Goal: Ask a question

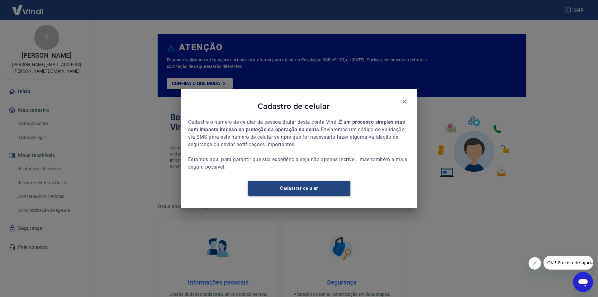
click at [292, 190] on link "Cadastrar celular" at bounding box center [299, 188] width 102 height 15
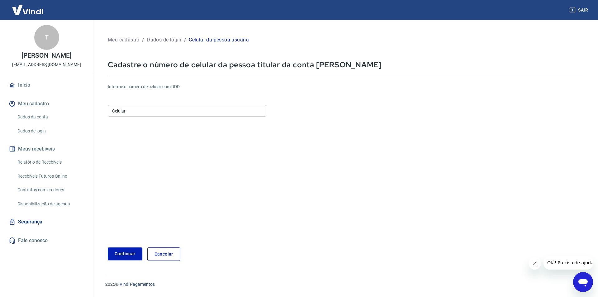
click at [158, 112] on input "Celular" at bounding box center [187, 111] width 159 height 12
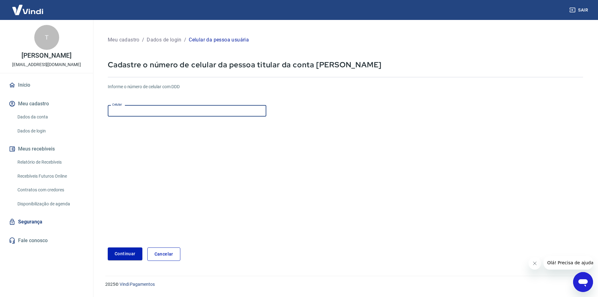
type input "(31) 98866-5747"
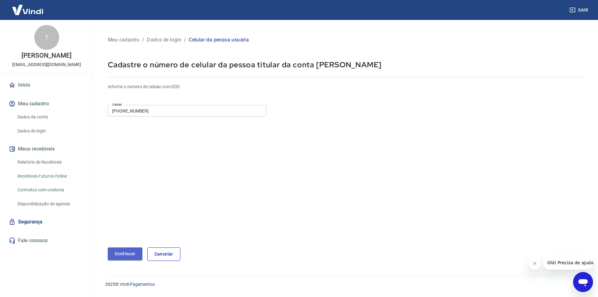
click at [136, 251] on button "Continuar" at bounding box center [125, 253] width 35 height 13
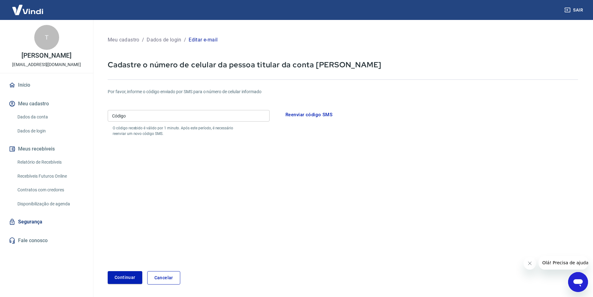
click at [575, 280] on icon "Abrir janela de mensagens" at bounding box center [578, 282] width 9 height 7
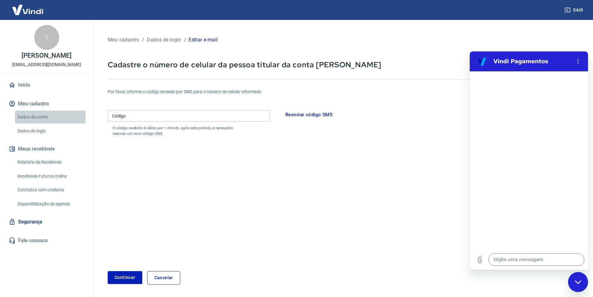
click at [31, 116] on link "Dados da conta" at bounding box center [50, 117] width 71 height 13
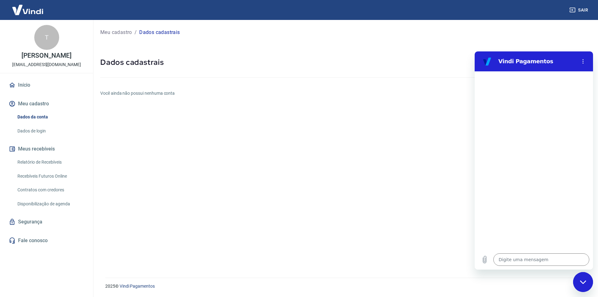
click at [41, 240] on link "Fale conosco" at bounding box center [46, 241] width 78 height 14
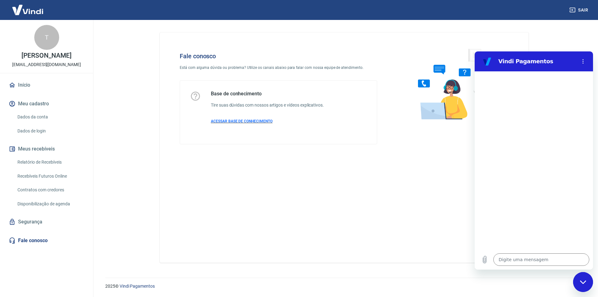
click at [244, 121] on span "ACESSAR BASE DE CONHECIMENTO" at bounding box center [242, 121] width 62 height 4
type textarea "x"
click at [519, 262] on textarea at bounding box center [541, 259] width 96 height 12
type textarea "o"
type textarea "x"
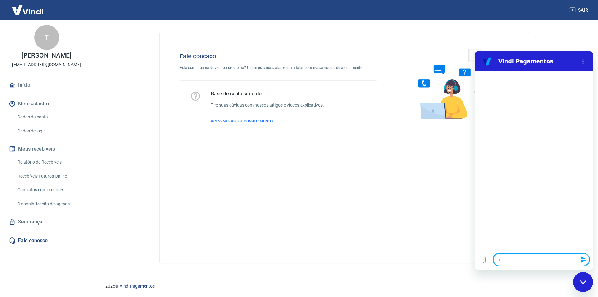
type textarea "ol"
type textarea "x"
type textarea "olá"
type textarea "x"
type textarea "olá"
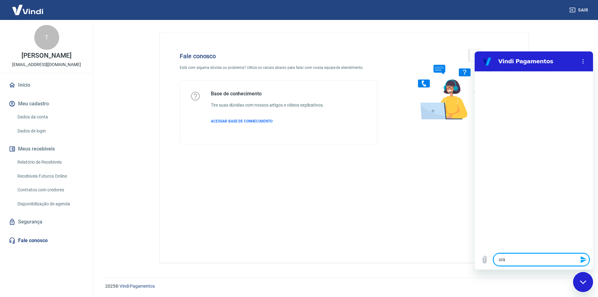
type textarea "x"
type textarea "olá b"
type textarea "x"
type textarea "olá bo"
type textarea "x"
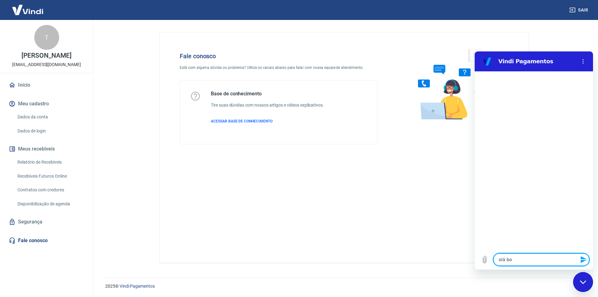
type textarea "olá bom"
type textarea "x"
type textarea "olá bom"
type textarea "x"
type textarea "olá bom d"
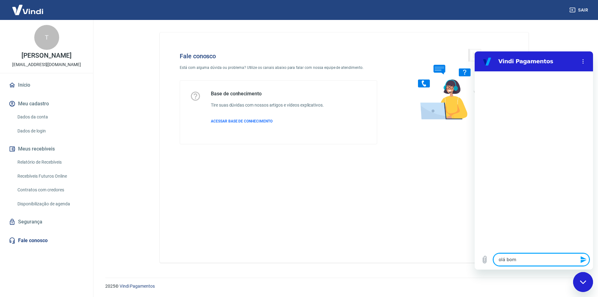
type textarea "x"
type textarea "olá bom di"
type textarea "x"
type textarea "olá bom dia"
type textarea "x"
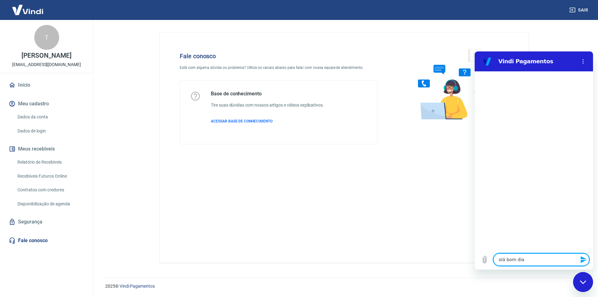
type textarea "olá bom dia"
type textarea "x"
type textarea "p"
type textarea "x"
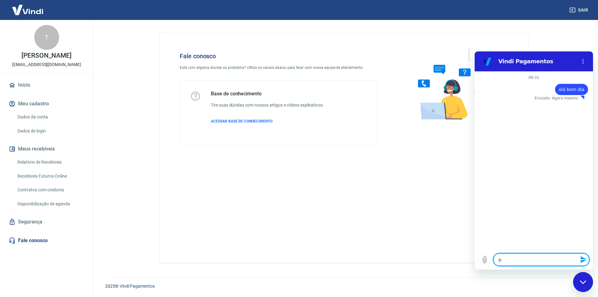
type textarea "pr"
type textarea "x"
type textarea "pre"
type textarea "x"
type textarea "prec"
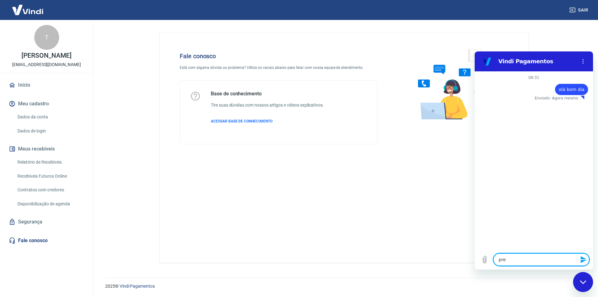
type textarea "x"
type textarea "preci"
type textarea "x"
type textarea "precis"
type textarea "x"
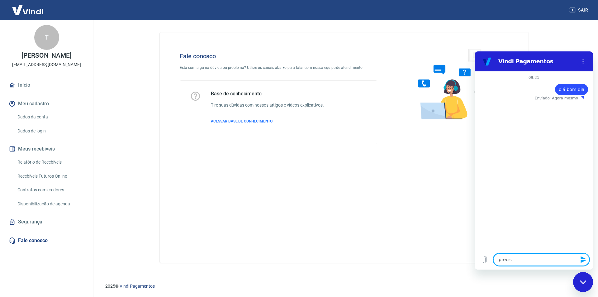
type textarea "preciso"
type textarea "x"
type textarea "preciso"
type textarea "x"
type textarea "preciso d"
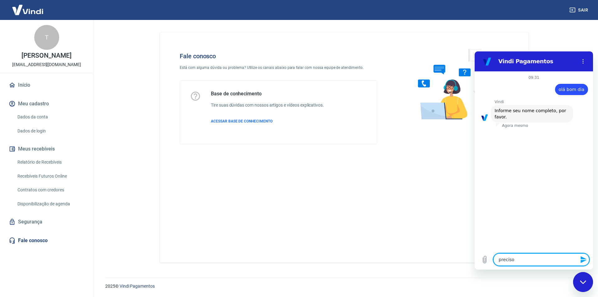
type textarea "x"
type textarea "preciso de"
type textarea "x"
type textarea "preciso de"
type textarea "x"
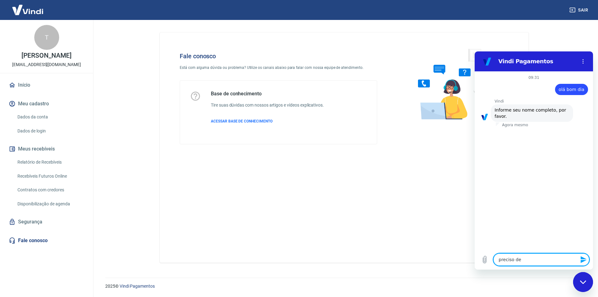
type textarea "preciso de a"
type textarea "x"
type textarea "preciso de aj"
type textarea "x"
type textarea "preciso de aju"
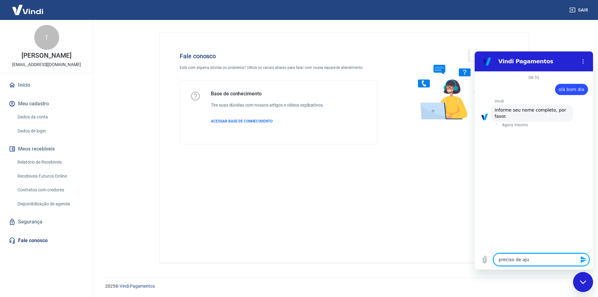
type textarea "x"
type textarea "preciso de ajud"
type textarea "x"
type textarea "preciso de ajuda"
type textarea "x"
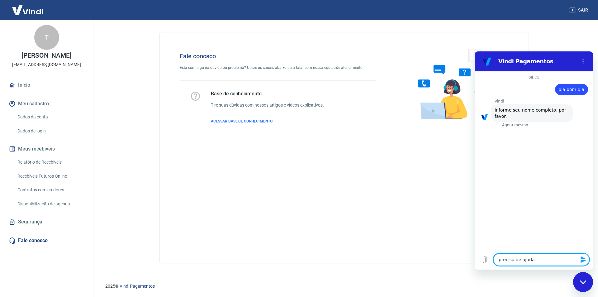
type textarea "preciso de ajuda"
type textarea "x"
type textarea "preciso de ajuda c"
type textarea "x"
type textarea "preciso de ajuda co"
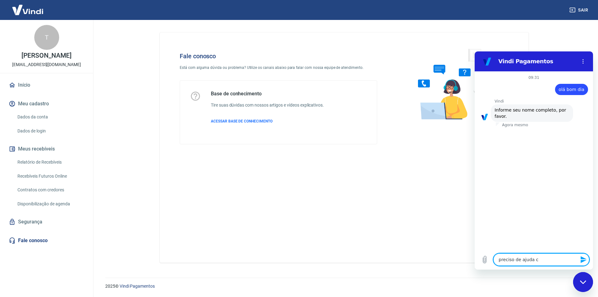
type textarea "x"
type textarea "preciso de ajuda com"
type textarea "x"
type textarea "preciso de ajuda com"
type textarea "x"
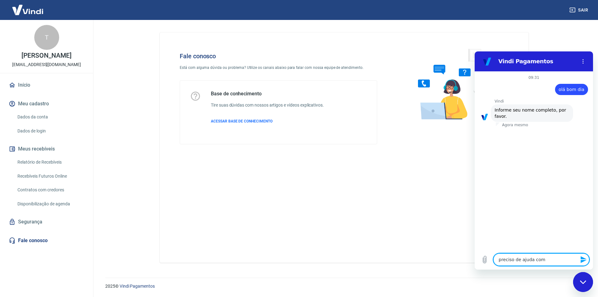
type textarea "preciso de ajuda com u"
type textarea "x"
type textarea "preciso de ajuda com um"
type textarea "x"
type textarea "preciso de ajuda com uma"
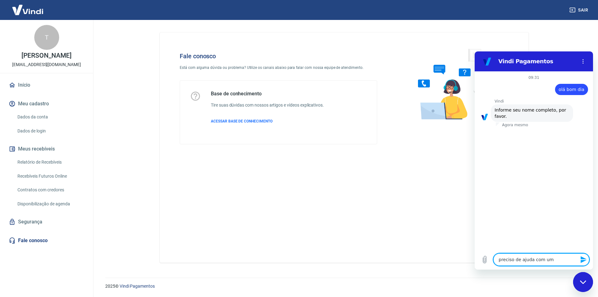
type textarea "x"
type textarea "preciso de ajuda com uma"
type textarea "x"
type textarea "preciso de ajuda com uma c"
type textarea "x"
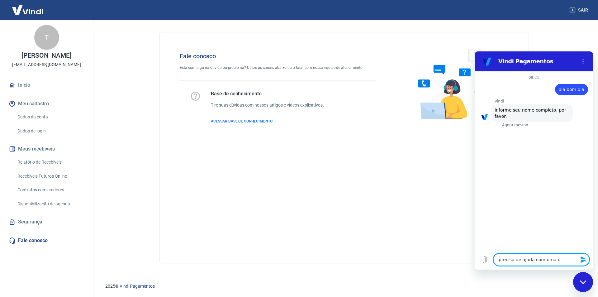
type textarea "preciso de ajuda com uma co"
type textarea "x"
type textarea "preciso de ajuda com uma con"
type textarea "x"
type textarea "preciso de ajuda com uma co"
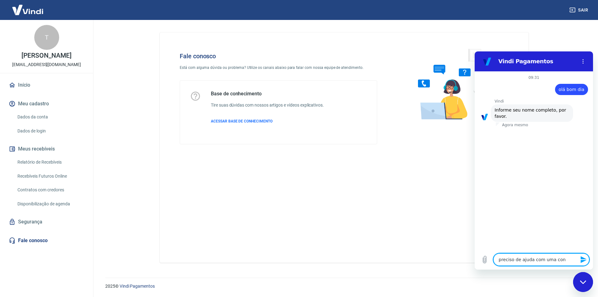
type textarea "x"
type textarea "preciso de ajuda com uma c"
type textarea "x"
type textarea "preciso de ajuda com uma"
type textarea "x"
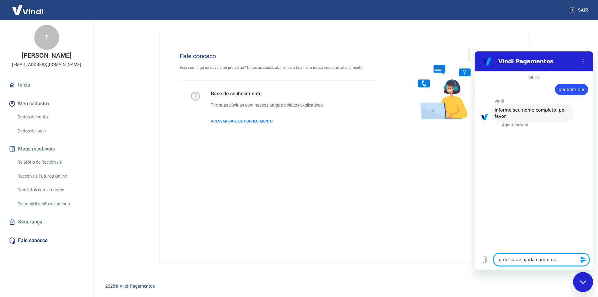
type textarea "preciso de ajuda com uma"
type textarea "x"
type textarea "preciso de ajuda com um"
type textarea "x"
type textarea "preciso de ajuda com u"
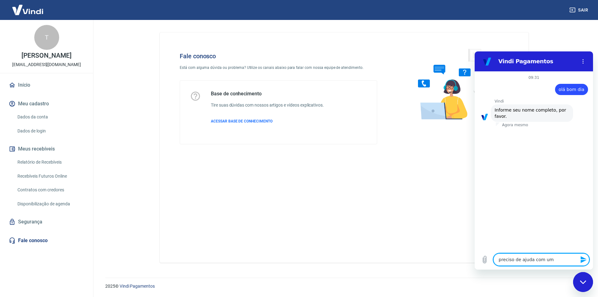
type textarea "x"
type textarea "preciso de ajuda com"
type textarea "x"
type textarea "preciso de ajuda com"
type textarea "x"
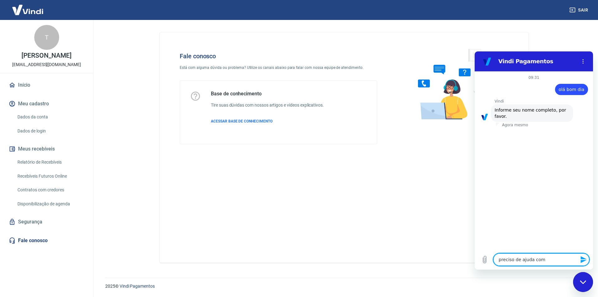
type textarea "preciso de ajuda co"
type textarea "x"
type textarea "preciso de ajuda c"
type textarea "x"
type textarea "preciso de ajuda"
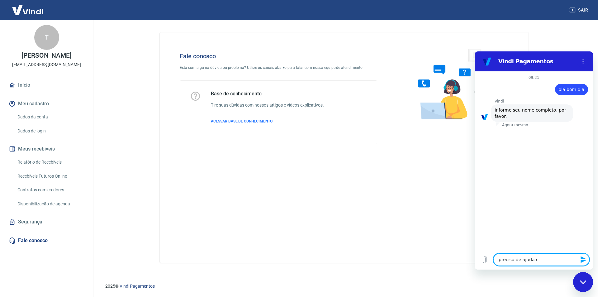
type textarea "x"
type textarea "preciso de ajuda"
type textarea "x"
type textarea "preciso de ajud"
type textarea "x"
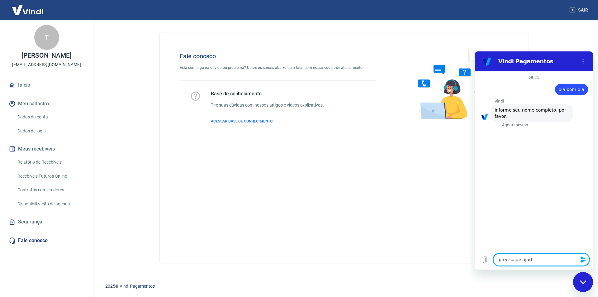
type textarea "preciso de aju"
type textarea "x"
type textarea "preciso de aj"
type textarea "x"
type textarea "preciso de a"
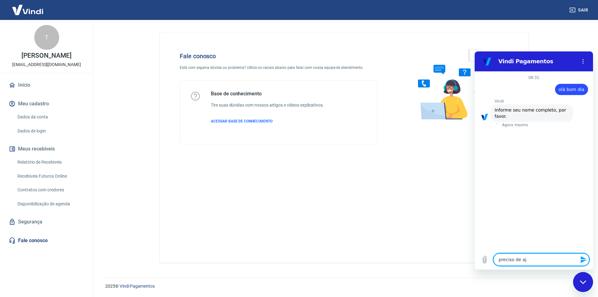
type textarea "x"
type textarea "preciso de"
type textarea "x"
type textarea "preciso de"
type textarea "x"
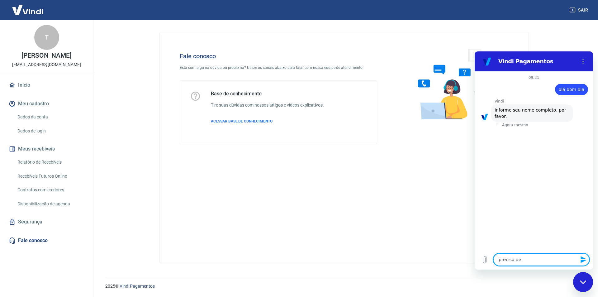
type textarea "preciso d"
type textarea "x"
type textarea "preciso"
type textarea "x"
type textarea "preciso"
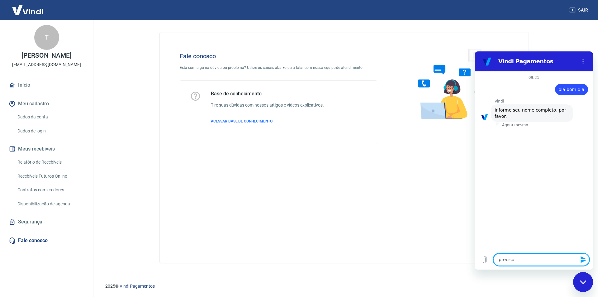
type textarea "x"
type textarea "precis"
type textarea "x"
type textarea "preci"
type textarea "x"
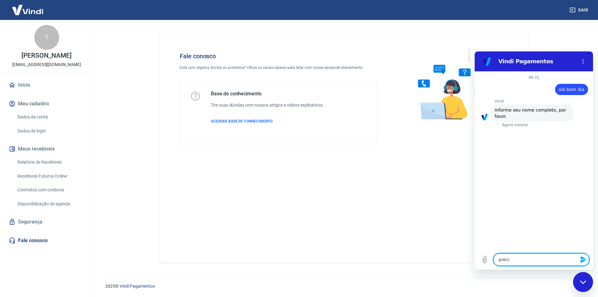
type textarea "prec"
type textarea "x"
type textarea "pre"
type textarea "x"
type textarea "pr"
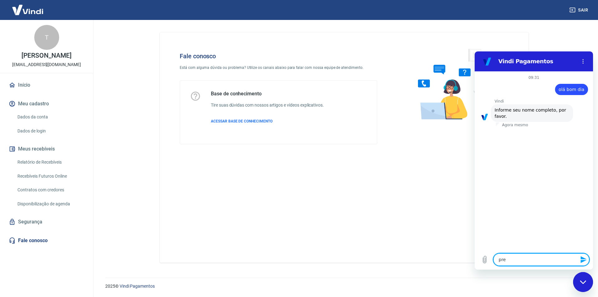
type textarea "x"
type textarea "p"
type textarea "x"
type textarea "T"
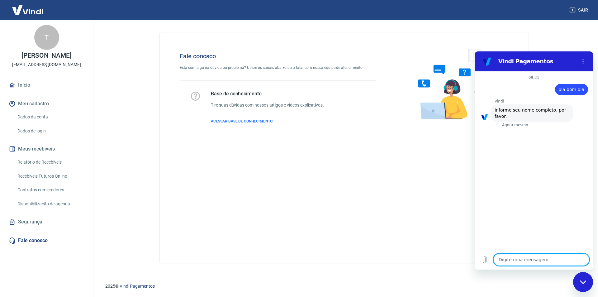
type textarea "x"
type textarea "Ta"
type textarea "x"
type textarea "Tat"
type textarea "x"
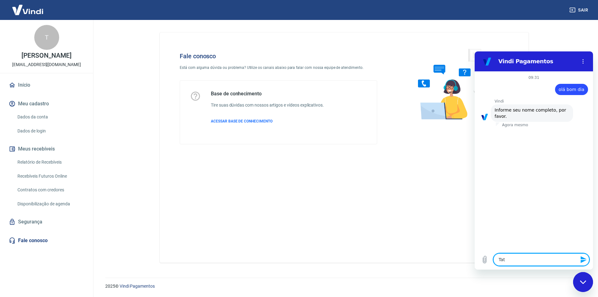
type textarea "Tati"
type textarea "x"
type textarea "Tatia"
type textarea "x"
type textarea "Tatian"
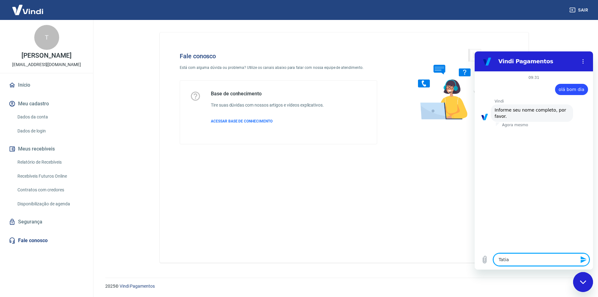
type textarea "x"
type textarea "Tatiana"
type textarea "x"
type textarea "Tatiana"
type textarea "x"
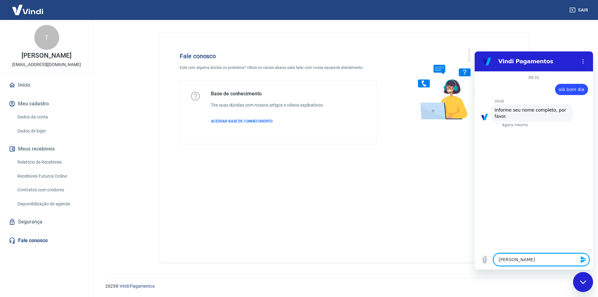
type textarea "Tatiana S"
type textarea "x"
type textarea "Tatiana Si"
type textarea "x"
type textarea "Tatiana Sil"
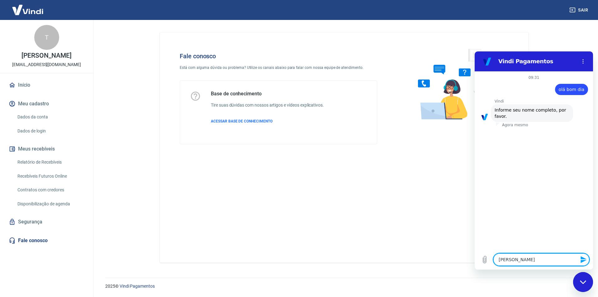
type textarea "x"
type textarea "Tatiana Silv"
type textarea "x"
type textarea "Tatiana Silva"
type textarea "x"
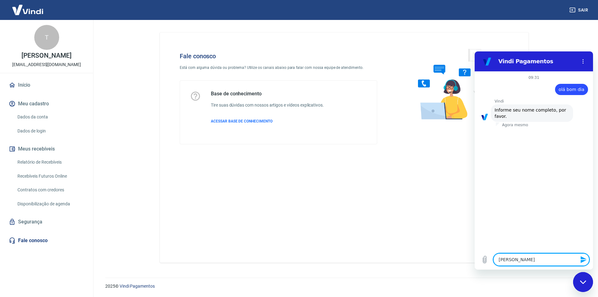
type textarea "Tatiana Silva"
type textarea "x"
type textarea "Tatiana Silva N"
type textarea "x"
type textarea "Tatiana Silva Na"
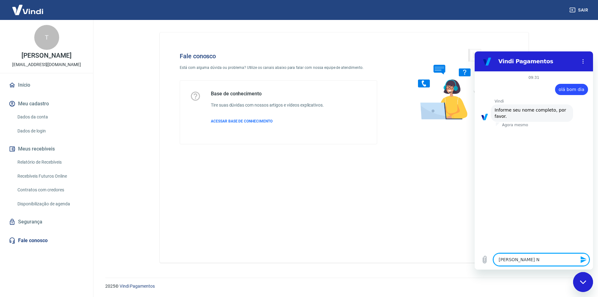
type textarea "x"
type textarea "Tatiana Silva Nav"
type textarea "x"
type textarea "Tatiana Silva Nava"
type textarea "x"
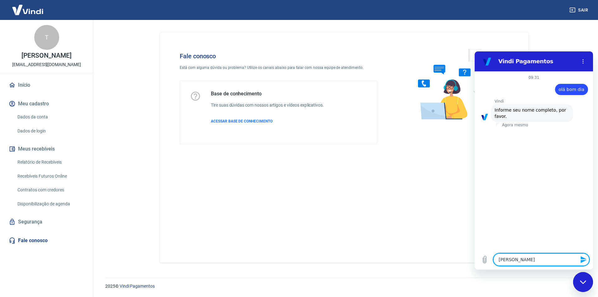
type textarea "Tatiana Silva Navar"
type textarea "x"
type textarea "Tatiana Silva Navarr"
type textarea "x"
type textarea "[PERSON_NAME]"
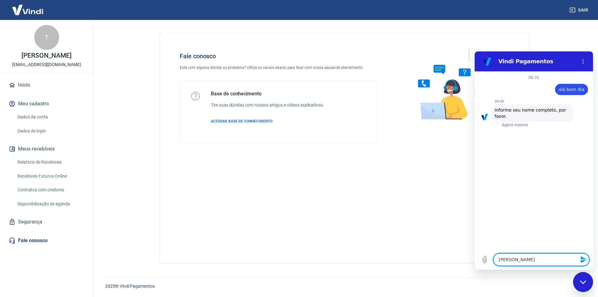
type textarea "x"
type textarea "[PERSON_NAME]"
type textarea "x"
click at [508, 263] on textarea at bounding box center [541, 259] width 96 height 12
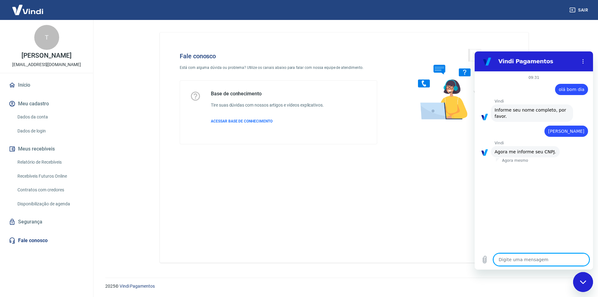
paste textarea "29.965.218/0001-62"
type textarea "29.965.218/0001-62"
type textarea "x"
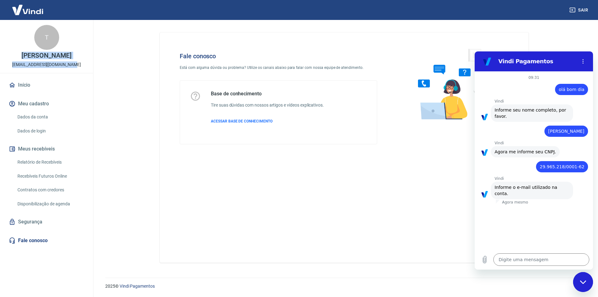
drag, startPoint x: 15, startPoint y: 62, endPoint x: 83, endPoint y: 66, distance: 68.7
click at [76, 66] on div "T Tatiana Silva Navarro navarro.tatiana@yahoo.com.br" at bounding box center [46, 46] width 93 height 53
click at [83, 66] on div "T Tatiana Silva Navarro navarro.tatiana@yahoo.com.br" at bounding box center [46, 46] width 93 height 53
drag, startPoint x: 83, startPoint y: 66, endPoint x: 17, endPoint y: 69, distance: 66.1
click at [17, 69] on div "T Tatiana Silva Navarro navarro.tatiana@yahoo.com.br" at bounding box center [46, 46] width 93 height 53
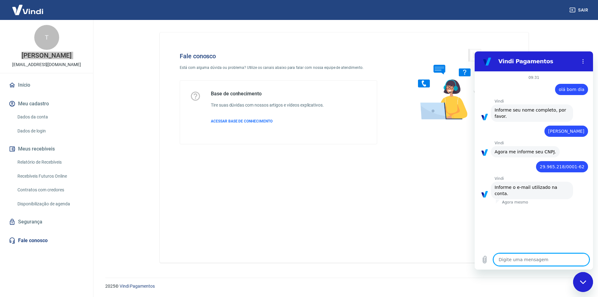
click at [511, 255] on textarea at bounding box center [541, 259] width 96 height 12
paste textarea "[EMAIL_ADDRESS][DOMAIN_NAME]"
type textarea "[EMAIL_ADDRESS][DOMAIN_NAME]"
type textarea "x"
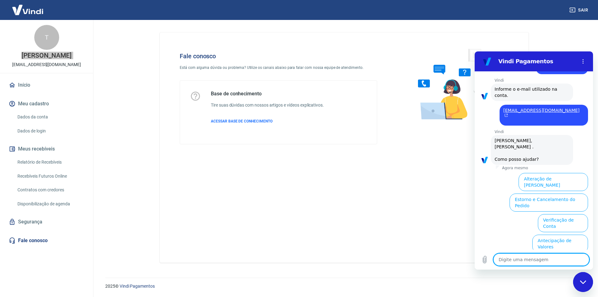
scroll to position [134, 0]
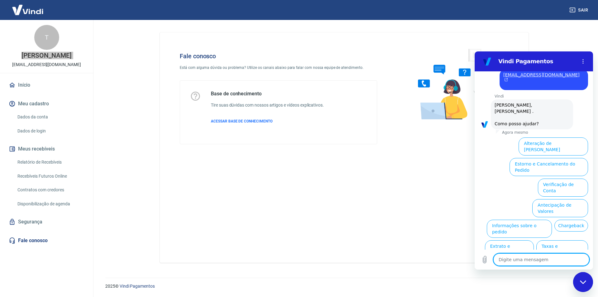
click at [530, 262] on textarea at bounding box center [541, 259] width 96 height 12
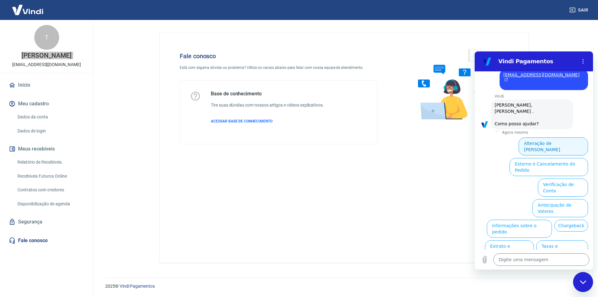
click at [561, 137] on button "Alteração de [PERSON_NAME]" at bounding box center [553, 146] width 69 height 18
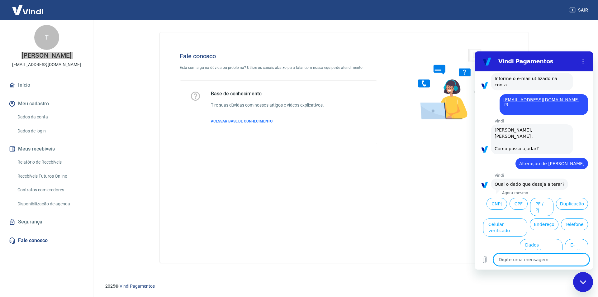
scroll to position [112, 0]
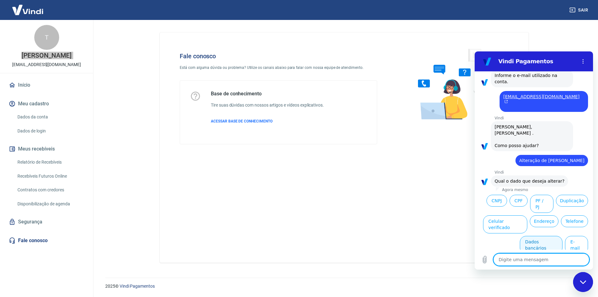
click at [548, 236] on button "Dados bancários" at bounding box center [541, 245] width 43 height 18
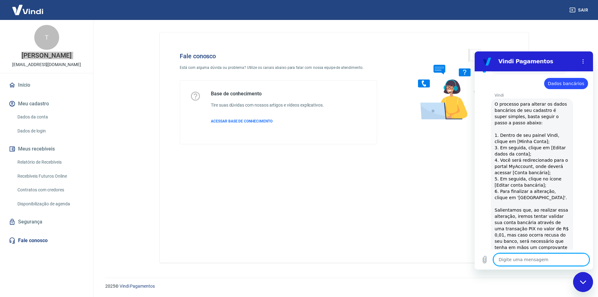
scroll to position [208, 0]
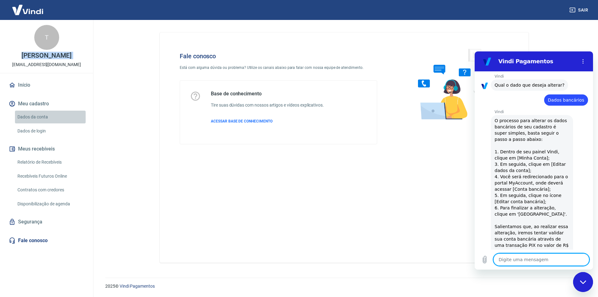
click at [34, 117] on link "Dados da conta" at bounding box center [50, 117] width 71 height 13
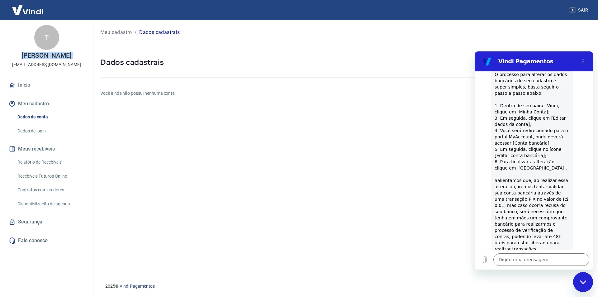
scroll to position [270, 0]
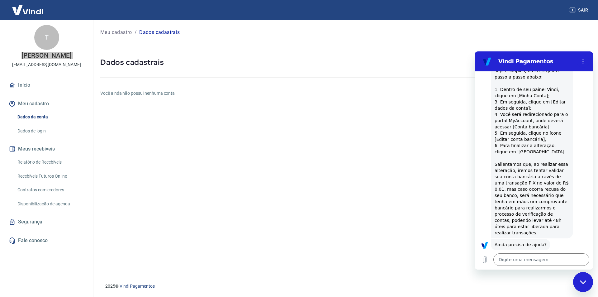
click at [556, 258] on button "Sim" at bounding box center [558, 264] width 18 height 12
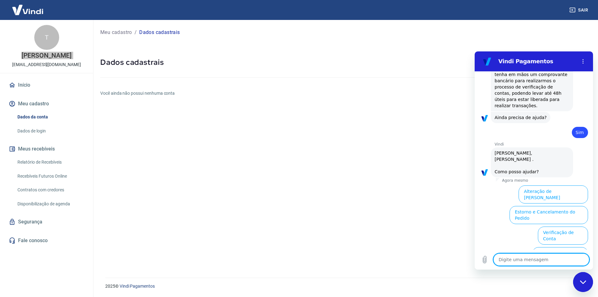
scroll to position [433, 0]
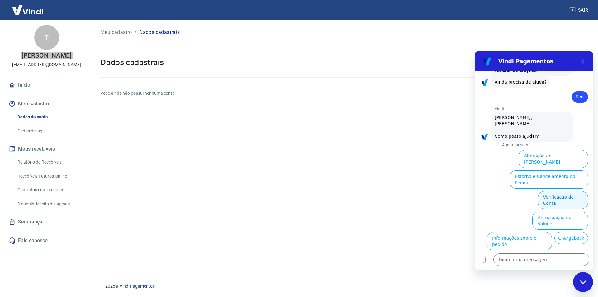
click at [554, 191] on button "Verificação de Conta" at bounding box center [563, 200] width 50 height 18
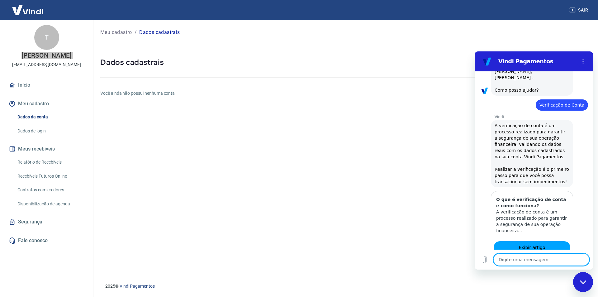
scroll to position [494, 0]
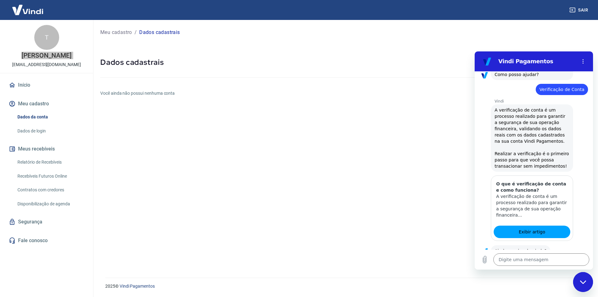
click at [553, 264] on button "Sim" at bounding box center [558, 270] width 18 height 12
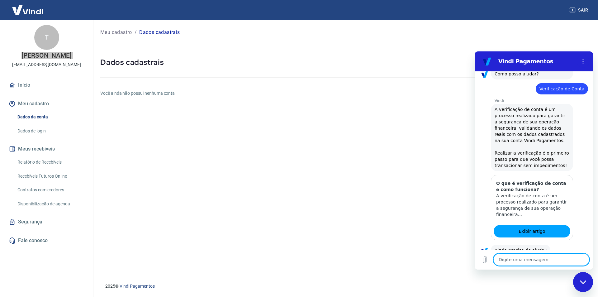
type textarea "x"
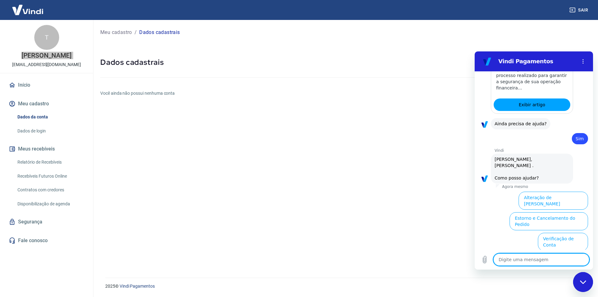
scroll to position [657, 0]
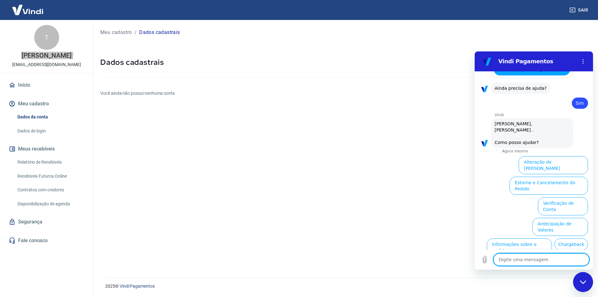
click at [534, 259] on textarea at bounding box center [541, 259] width 96 height 12
type textarea "f"
type textarea "x"
type textarea "fa"
type textarea "x"
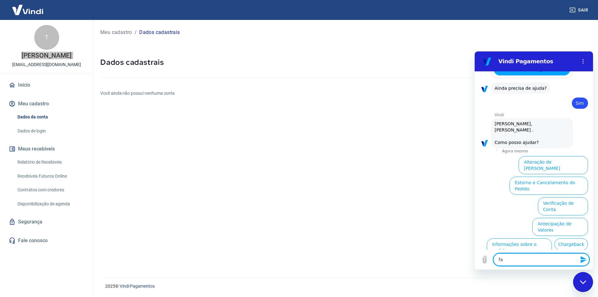
type textarea "fal"
type textarea "x"
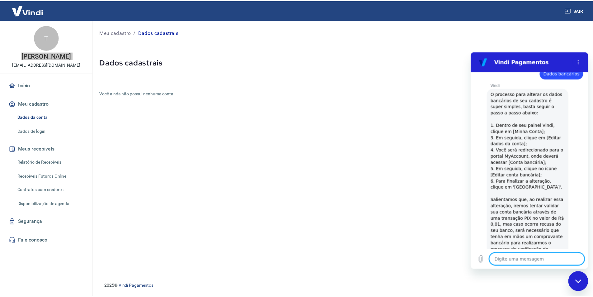
scroll to position [264, 0]
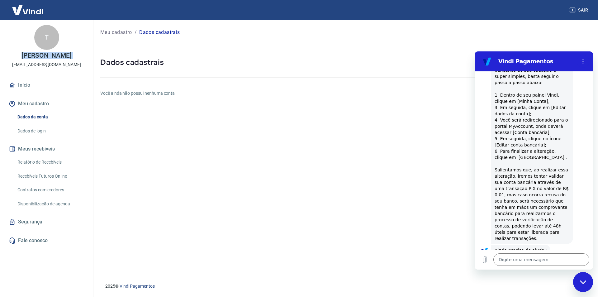
click at [36, 132] on link "Dados de login" at bounding box center [50, 131] width 71 height 13
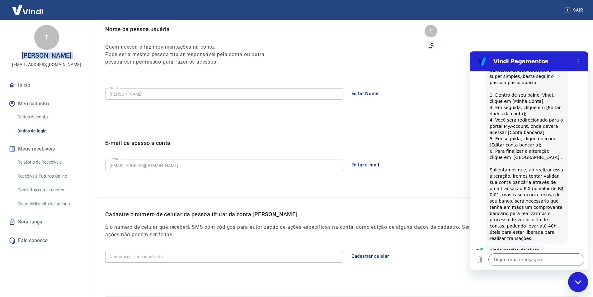
scroll to position [81, 0]
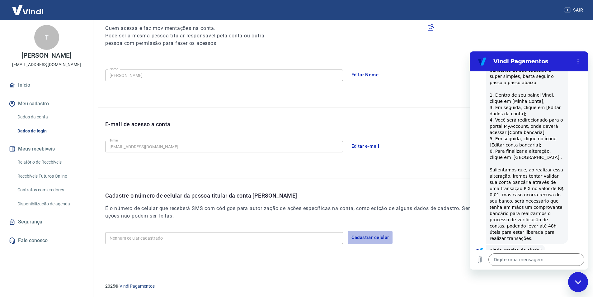
click at [365, 236] on button "Cadastrar celular" at bounding box center [370, 237] width 45 height 13
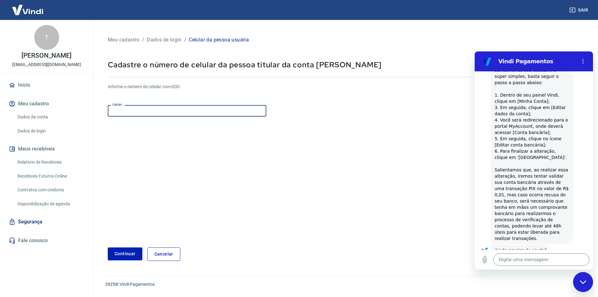
click at [187, 115] on input "Celular" at bounding box center [187, 111] width 159 height 12
click at [121, 255] on button "Continuar" at bounding box center [125, 253] width 35 height 13
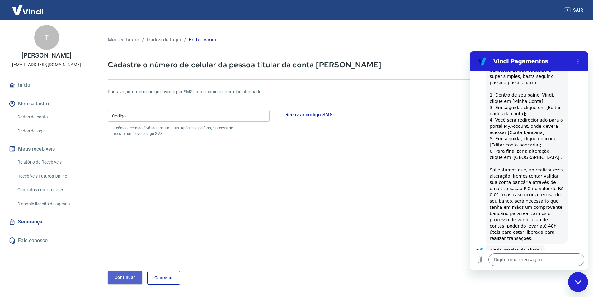
click at [125, 278] on button "Continuar" at bounding box center [125, 277] width 35 height 13
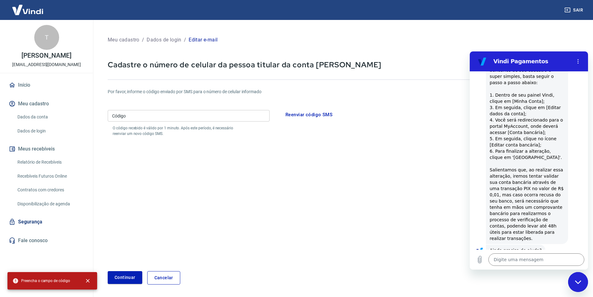
click at [238, 115] on input "Código" at bounding box center [189, 116] width 162 height 12
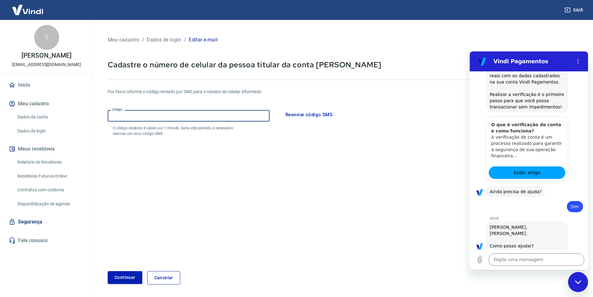
scroll to position [576, 0]
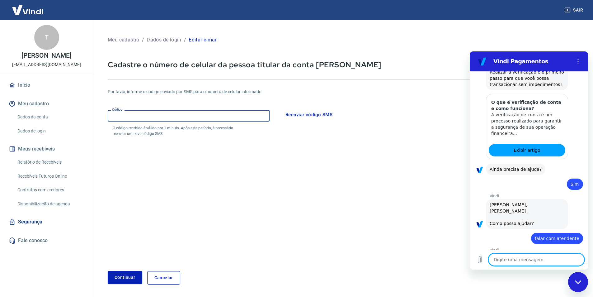
click at [507, 257] on textarea at bounding box center [537, 259] width 96 height 12
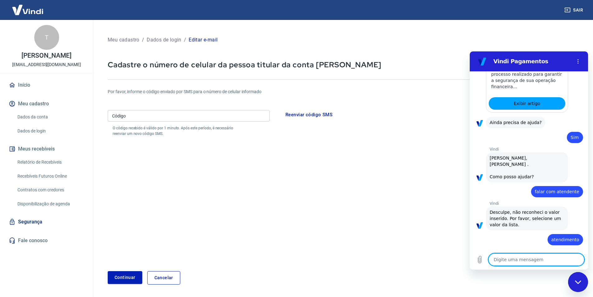
scroll to position [624, 0]
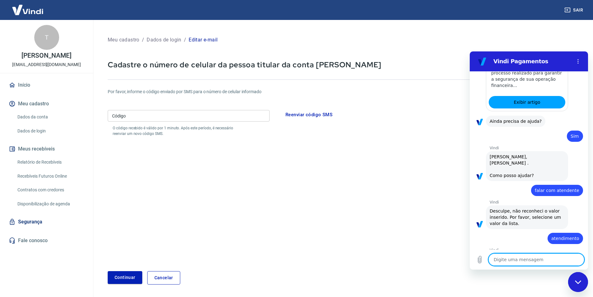
click at [515, 257] on textarea at bounding box center [537, 259] width 96 height 12
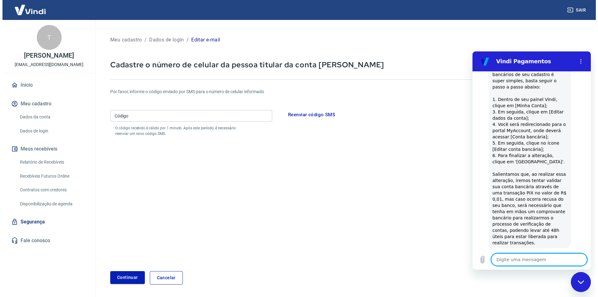
scroll to position [250, 0]
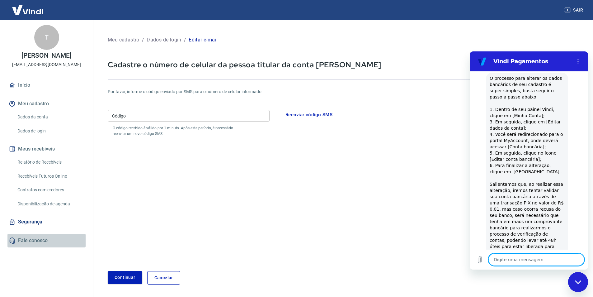
click at [30, 240] on link "Fale conosco" at bounding box center [46, 241] width 78 height 14
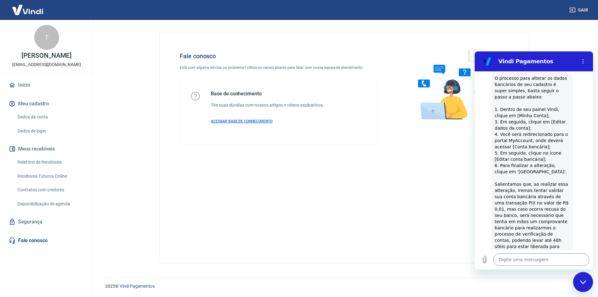
click at [242, 121] on span "ACESSAR BASE DE CONHECIMENTO" at bounding box center [242, 121] width 62 height 4
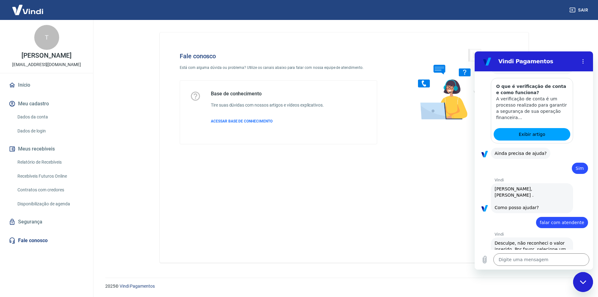
scroll to position [624, 0]
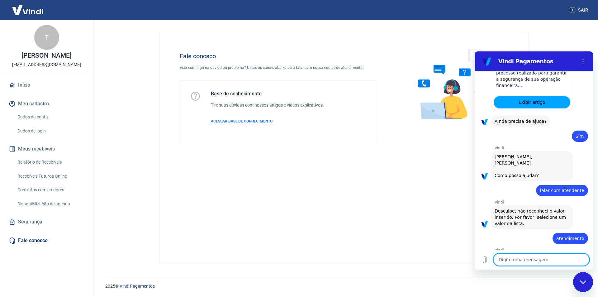
click at [530, 259] on textarea at bounding box center [541, 259] width 96 height 12
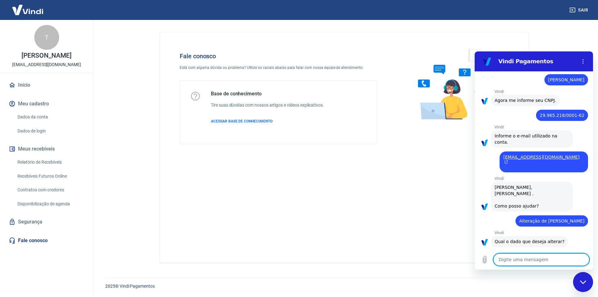
scroll to position [62, 0]
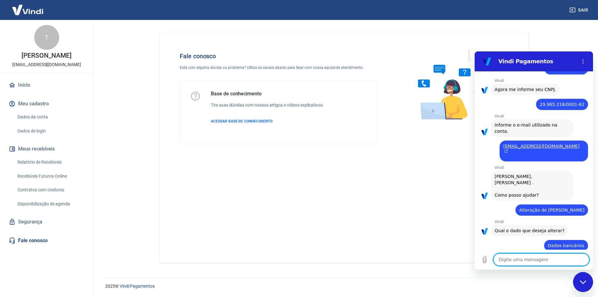
click at [549, 207] on span "Alteração de [PERSON_NAME]" at bounding box center [551, 209] width 65 height 5
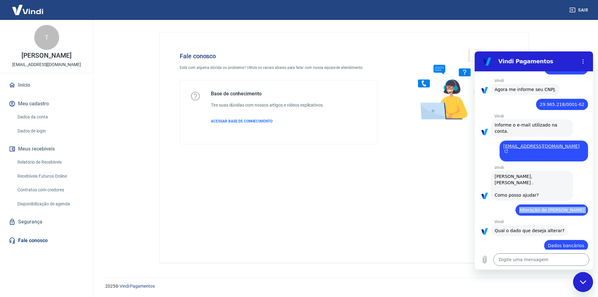
click at [549, 207] on span "Alteração de [PERSON_NAME]" at bounding box center [551, 209] width 65 height 5
click at [559, 240] on div "diz: Dados bancários" at bounding box center [566, 245] width 44 height 11
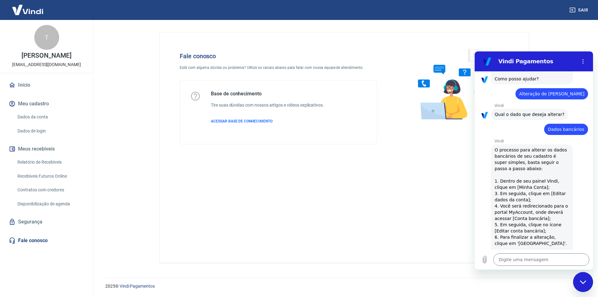
scroll to position [218, 0]
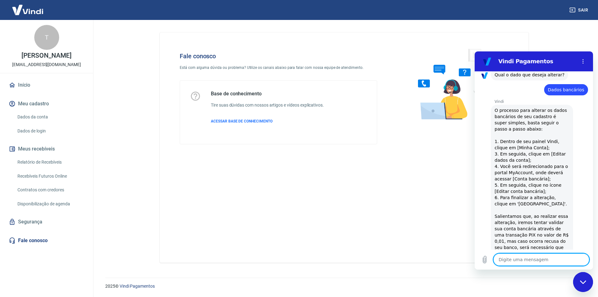
click at [520, 259] on textarea at bounding box center [541, 259] width 96 height 12
click at [27, 85] on link "Início" at bounding box center [46, 85] width 78 height 14
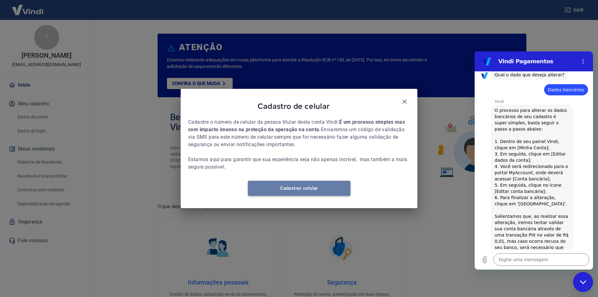
click at [303, 190] on link "Cadastrar celular" at bounding box center [299, 188] width 102 height 15
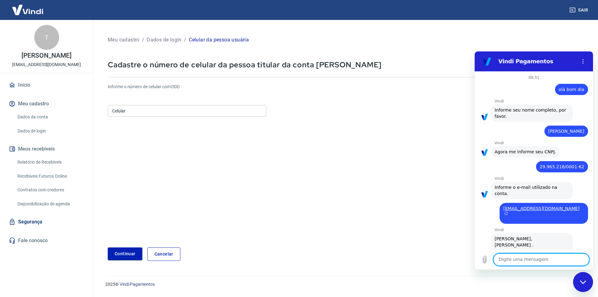
scroll to position [624, 0]
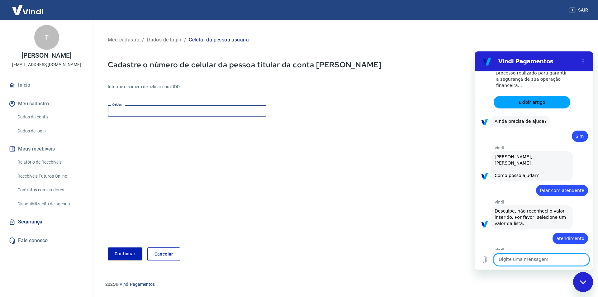
click at [161, 112] on input "Celular" at bounding box center [187, 111] width 159 height 12
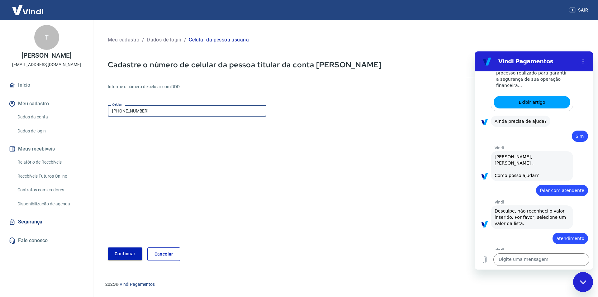
type input "(31) 98507-9287"
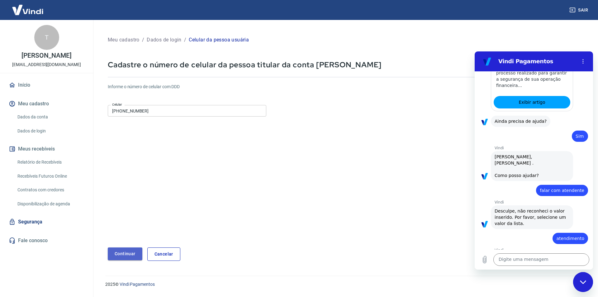
click at [117, 253] on button "Continuar" at bounding box center [125, 253] width 35 height 13
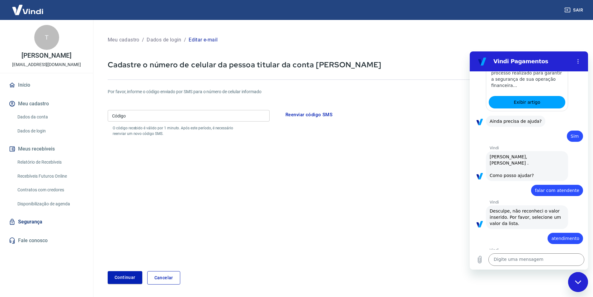
click at [123, 115] on input "Código" at bounding box center [189, 116] width 162 height 12
type input "336391"
click at [118, 277] on button "Continuar" at bounding box center [125, 277] width 35 height 13
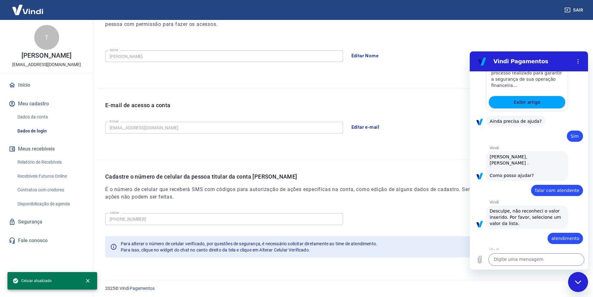
scroll to position [102, 0]
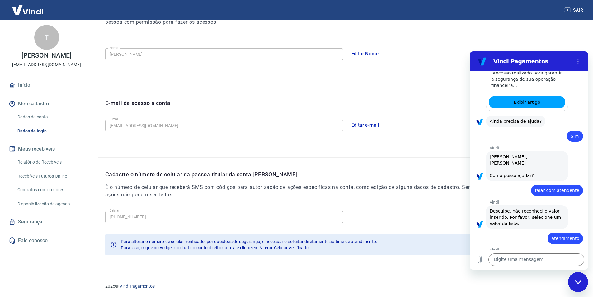
click at [580, 276] on div "Fechar janela de mensagens" at bounding box center [578, 282] width 19 height 19
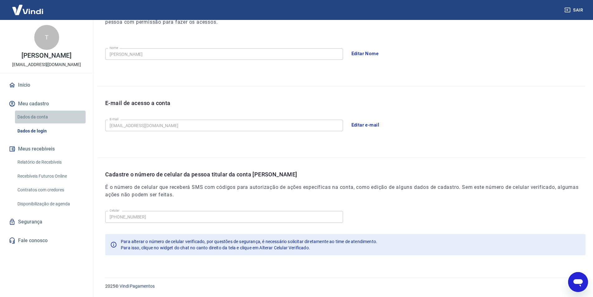
click at [39, 115] on link "Dados da conta" at bounding box center [50, 117] width 71 height 13
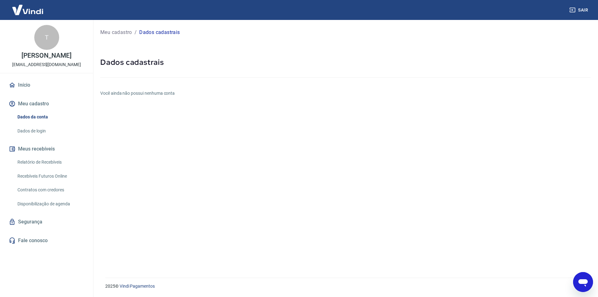
click at [157, 93] on h6 "Você ainda não possui nenhuma conta" at bounding box center [345, 93] width 490 height 7
drag, startPoint x: 188, startPoint y: 94, endPoint x: 97, endPoint y: 86, distance: 92.0
click at [97, 86] on div "Meu cadastro / Dados cadastrais Dados cadastrais Você ainda não possui nenhuma …" at bounding box center [345, 145] width 505 height 250
click at [21, 84] on link "Início" at bounding box center [46, 85] width 78 height 14
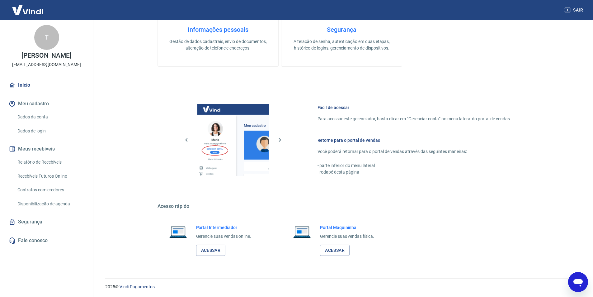
scroll to position [253, 0]
click at [216, 248] on link "Acessar" at bounding box center [211, 250] width 30 height 12
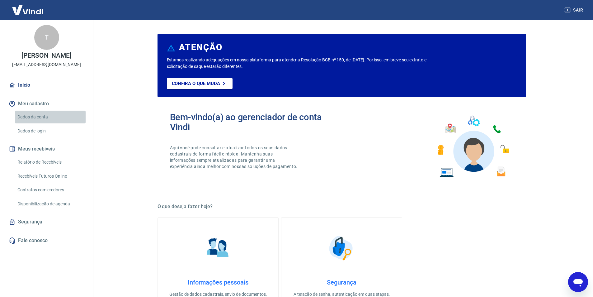
click at [36, 118] on link "Dados da conta" at bounding box center [50, 117] width 71 height 13
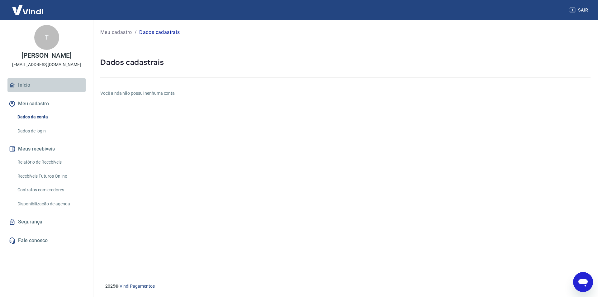
click at [23, 85] on link "Início" at bounding box center [46, 85] width 78 height 14
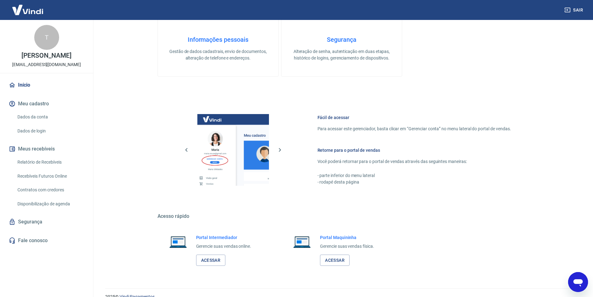
scroll to position [253, 0]
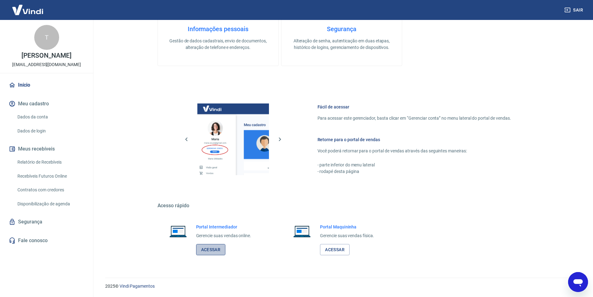
click at [208, 250] on link "Acessar" at bounding box center [211, 250] width 30 height 12
click at [572, 285] on div "Abrir janela de mensagens" at bounding box center [578, 282] width 19 height 19
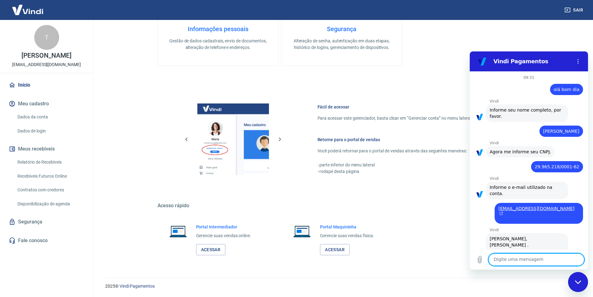
scroll to position [624, 0]
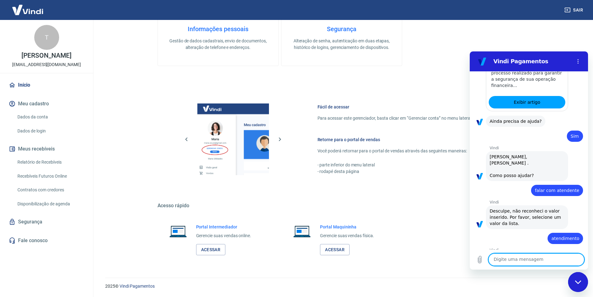
click at [43, 116] on link "Dados da conta" at bounding box center [50, 117] width 71 height 13
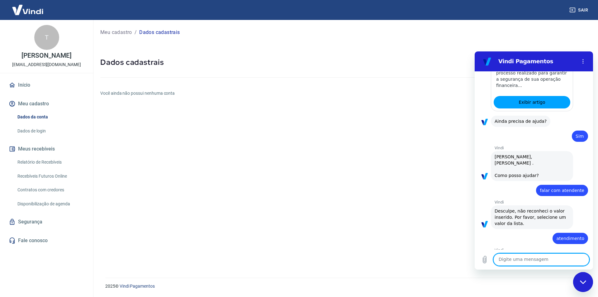
click at [535, 259] on textarea at bounding box center [541, 259] width 96 height 12
click at [585, 63] on icon "Menu de opções" at bounding box center [583, 61] width 5 height 5
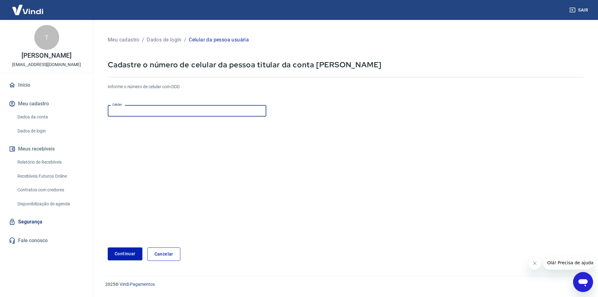
click at [153, 113] on input "Celular" at bounding box center [187, 111] width 159 height 12
type input "[PHONE_NUMBER]"
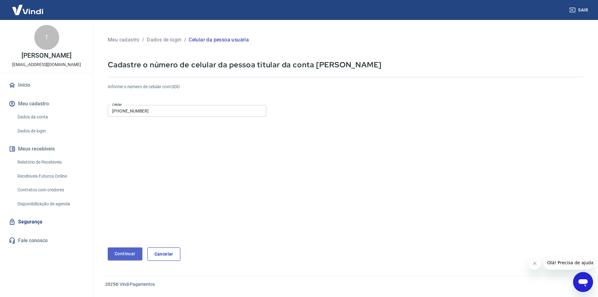
click at [130, 251] on button "Continuar" at bounding box center [125, 253] width 35 height 13
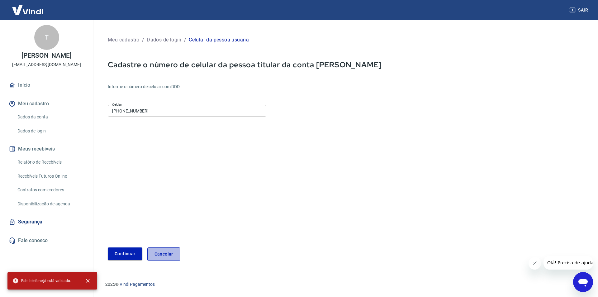
click at [161, 252] on link "Cancelar" at bounding box center [163, 253] width 33 height 13
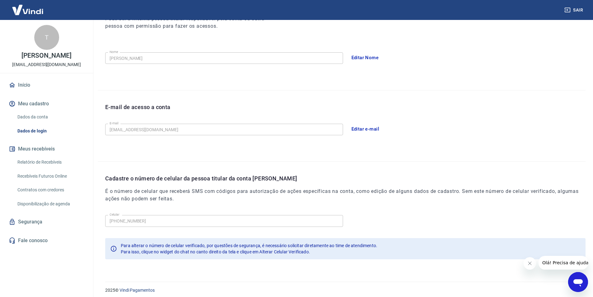
scroll to position [102, 0]
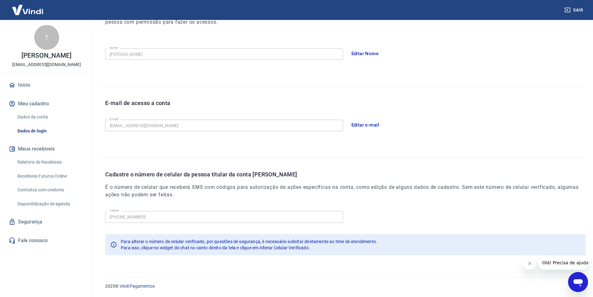
click at [34, 116] on link "Dados da conta" at bounding box center [50, 117] width 71 height 13
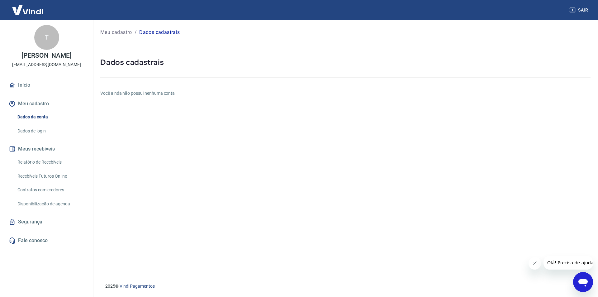
click at [584, 278] on icon "Abrir janela de mensagens" at bounding box center [583, 281] width 11 height 11
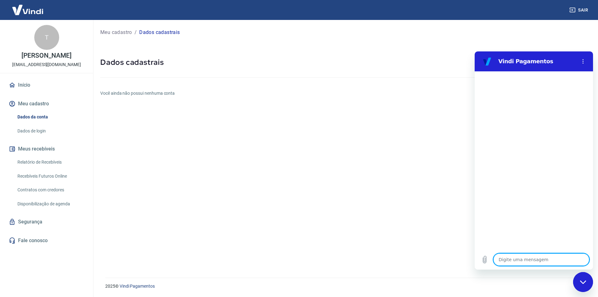
click at [534, 256] on textarea at bounding box center [541, 259] width 96 height 12
type textarea "o"
type textarea "x"
type textarea "oi"
type textarea "x"
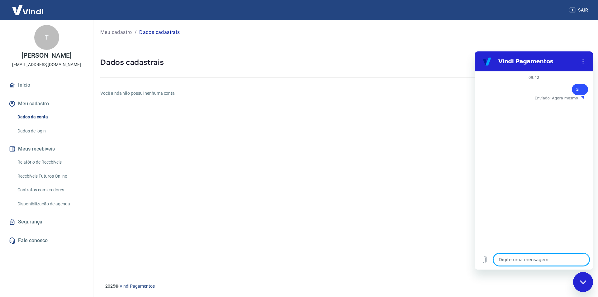
type textarea "x"
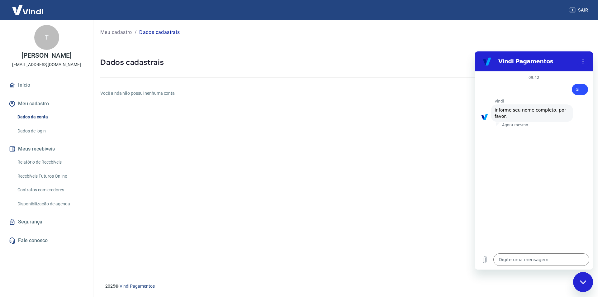
click at [58, 55] on p "[PERSON_NAME]" at bounding box center [46, 55] width 50 height 7
copy p "[PERSON_NAME]"
click at [518, 259] on textarea at bounding box center [541, 259] width 96 height 12
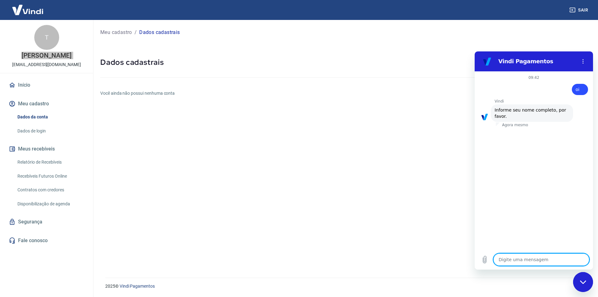
paste textarea "[PERSON_NAME]"
type textarea "[PERSON_NAME]"
type textarea "x"
click at [523, 264] on textarea at bounding box center [541, 259] width 96 height 12
click at [511, 263] on textarea at bounding box center [541, 259] width 96 height 12
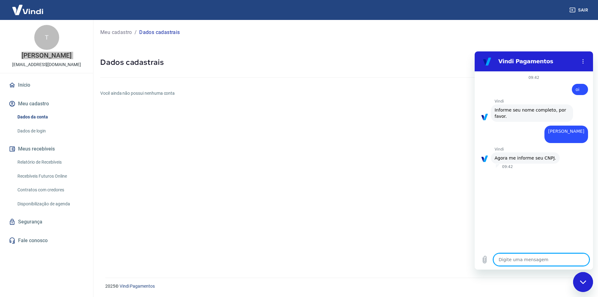
type textarea "x"
click at [527, 260] on textarea at bounding box center [541, 259] width 96 height 12
paste textarea "29.965.218/0001-62"
type textarea "29.965.218/0001-62"
type textarea "x"
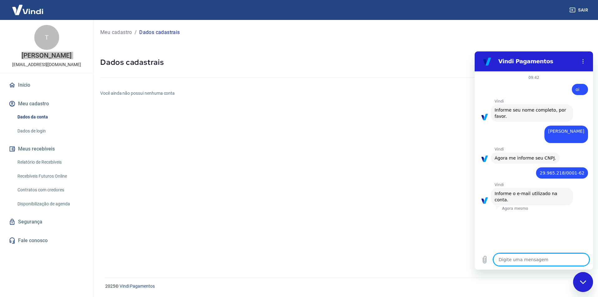
type textarea "x"
click at [513, 256] on textarea at bounding box center [541, 259] width 96 height 12
click at [62, 67] on p "[EMAIL_ADDRESS][DOMAIN_NAME]" at bounding box center [46, 64] width 69 height 7
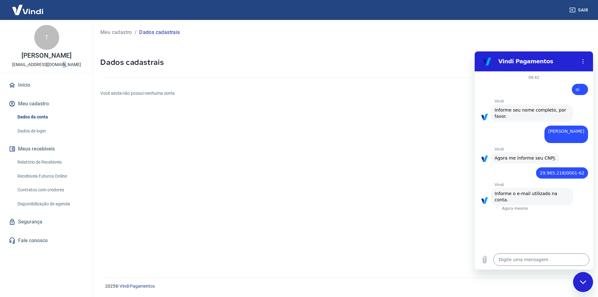
click at [62, 67] on p "[EMAIL_ADDRESS][DOMAIN_NAME]" at bounding box center [46, 64] width 69 height 7
copy div "T [PERSON_NAME]"
click at [519, 261] on textarea at bounding box center [541, 259] width 96 height 12
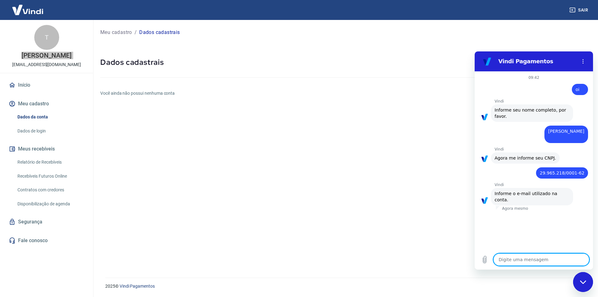
paste textarea "[EMAIL_ADDRESS][DOMAIN_NAME]"
type textarea "[EMAIL_ADDRESS][DOMAIN_NAME]"
type textarea "x"
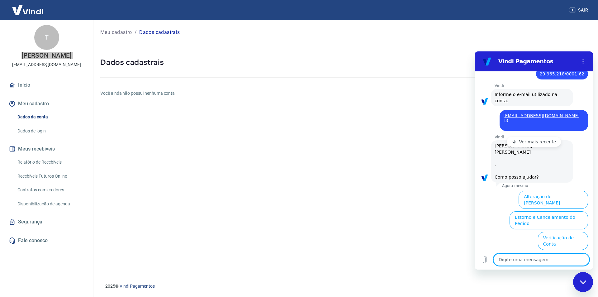
scroll to position [152, 0]
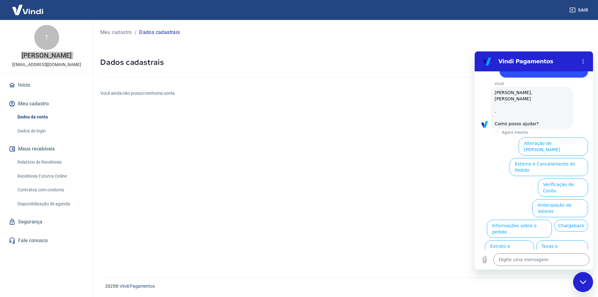
click at [547, 281] on button "Assinaturas e Faturas Tray" at bounding box center [558, 290] width 60 height 18
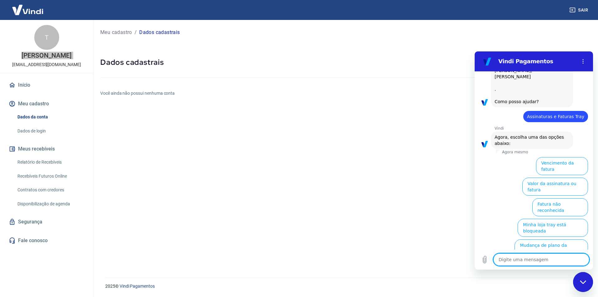
scroll to position [194, 0]
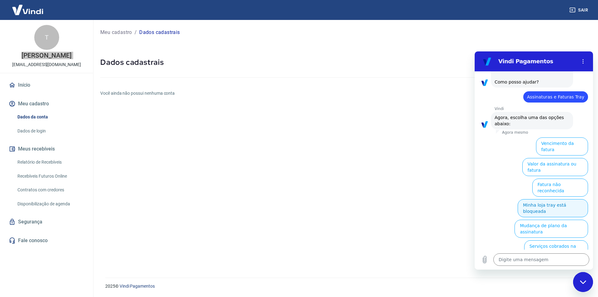
click at [554, 199] on button "Minha loja tray está bloqueada" at bounding box center [553, 208] width 70 height 18
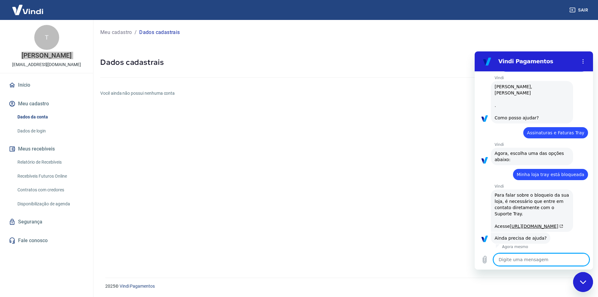
scroll to position [195, 0]
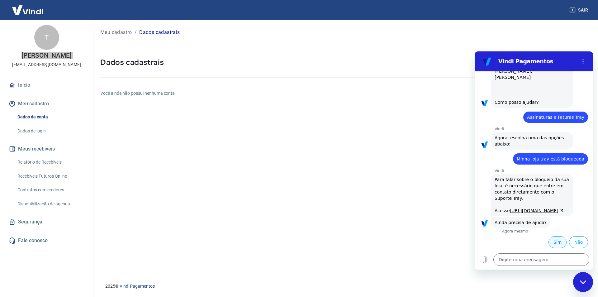
click at [552, 243] on button "Sim" at bounding box center [558, 242] width 18 height 12
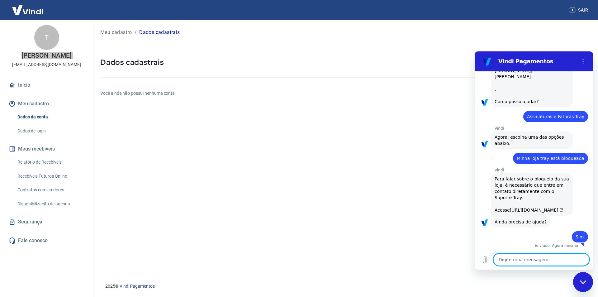
scroll to position [196, 0]
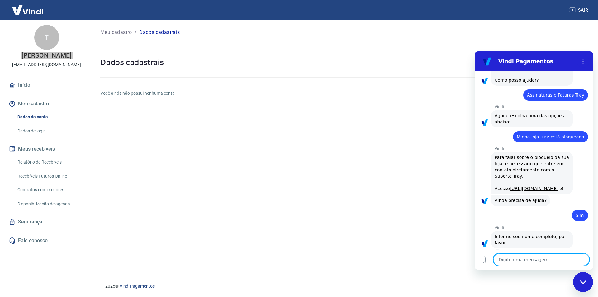
type textarea "x"
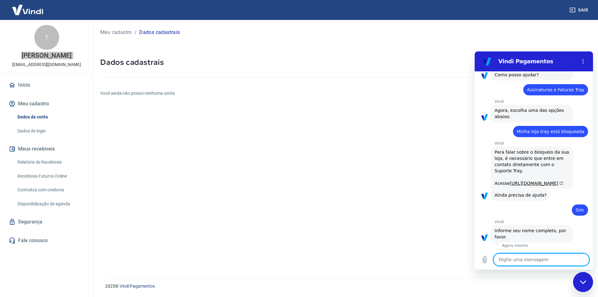
scroll to position [223, 0]
click at [528, 258] on textarea at bounding box center [541, 259] width 96 height 12
type textarea "t"
type textarea "x"
type textarea "ta"
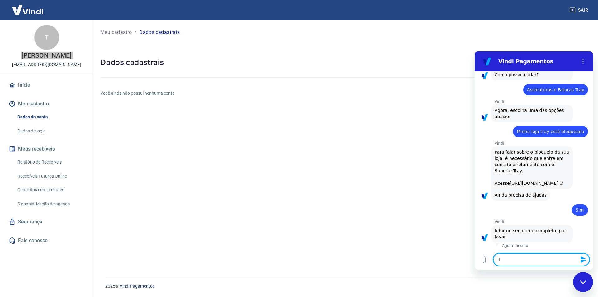
type textarea "x"
type textarea "tat"
type textarea "x"
type textarea "tati"
type textarea "x"
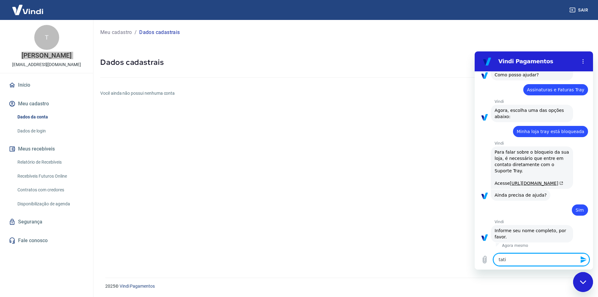
type textarea "tatia"
type textarea "x"
type textarea "tatian"
type textarea "x"
type textarea "[PERSON_NAME]"
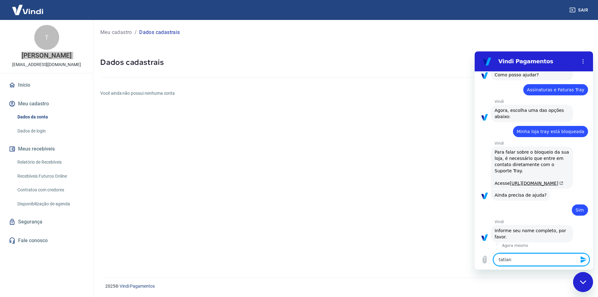
type textarea "x"
type textarea "[PERSON_NAME]"
type textarea "x"
type textarea "[PERSON_NAME]"
type textarea "x"
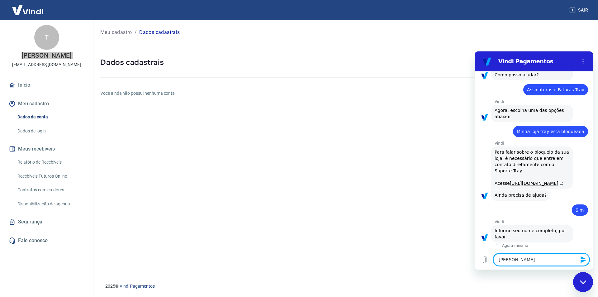
type textarea "[PERSON_NAME]"
type textarea "x"
type textarea "[PERSON_NAME]"
type textarea "x"
type textarea "[PERSON_NAME]"
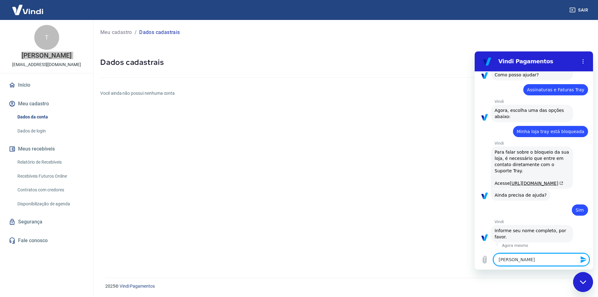
type textarea "x"
type textarea "[PERSON_NAME]"
type textarea "x"
type textarea "[PERSON_NAME]"
type textarea "x"
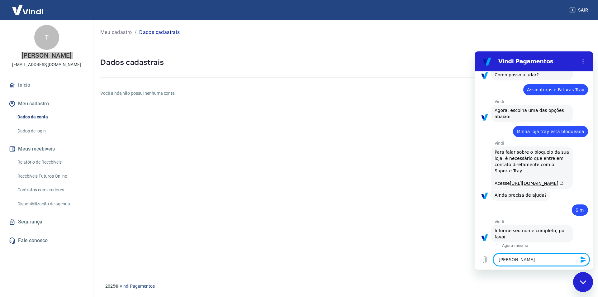
type textarea "[PERSON_NAME] n"
type textarea "x"
type textarea "[PERSON_NAME] na"
type textarea "x"
type textarea "[PERSON_NAME] nav"
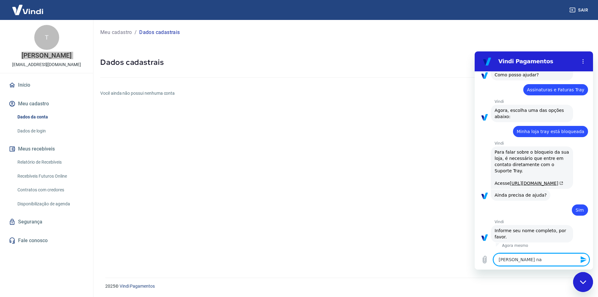
type textarea "x"
type textarea "[PERSON_NAME]"
type textarea "x"
type textarea "[PERSON_NAME]"
type textarea "x"
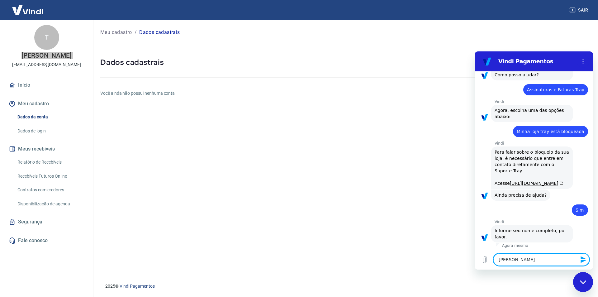
type textarea "[PERSON_NAME]"
type textarea "x"
type textarea "[PERSON_NAME]"
type textarea "x"
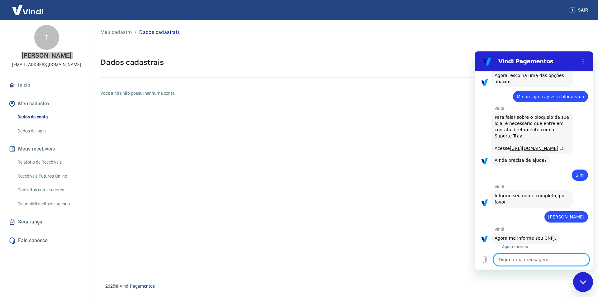
type textarea "x"
click at [528, 259] on textarea at bounding box center [541, 259] width 96 height 12
paste textarea "[EMAIL_ADDRESS][DOMAIN_NAME]"
type textarea "[EMAIL_ADDRESS][DOMAIN_NAME]"
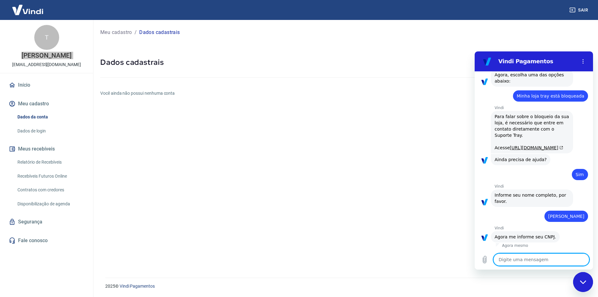
type textarea "x"
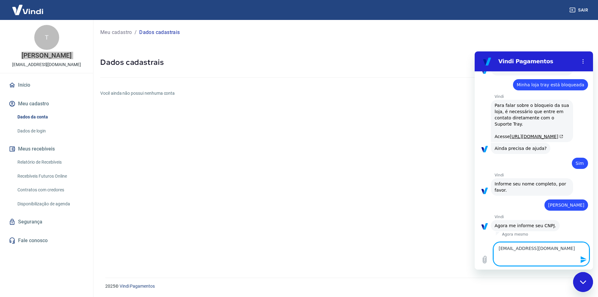
drag, startPoint x: 558, startPoint y: 248, endPoint x: 494, endPoint y: 248, distance: 63.2
click at [495, 249] on textarea "[EMAIL_ADDRESS][DOMAIN_NAME]" at bounding box center [541, 254] width 96 height 24
type textarea "x"
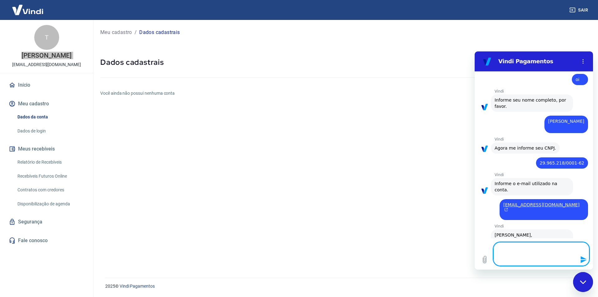
scroll to position [9, 0]
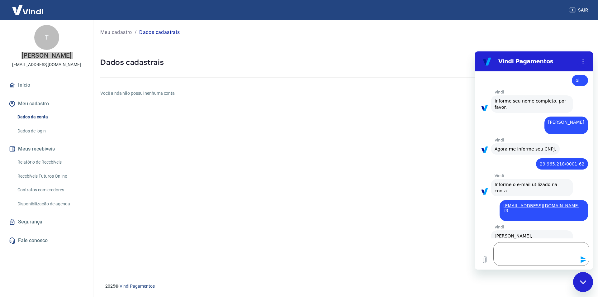
drag, startPoint x: 541, startPoint y: 164, endPoint x: 579, endPoint y: 163, distance: 37.7
click at [579, 163] on span "29.965.218/0001-62" at bounding box center [562, 163] width 45 height 5
copy span "29.965.218/0001-62"
click at [513, 252] on textarea at bounding box center [541, 254] width 96 height 24
paste textarea "29.965.218/0001-62"
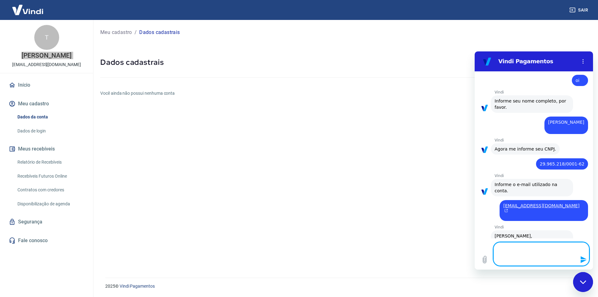
type textarea "29.965.218/0001-62"
type textarea "x"
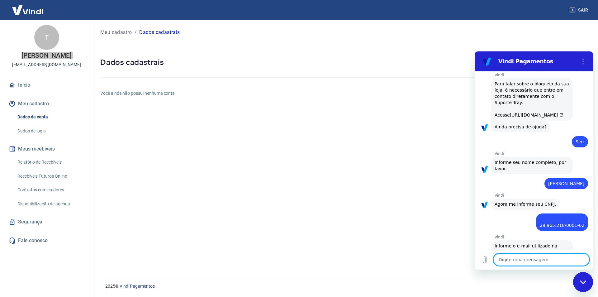
type textarea "x"
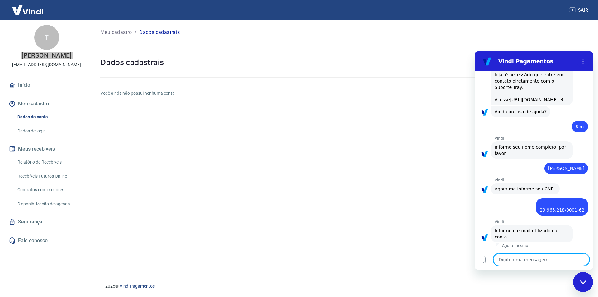
click at [526, 261] on textarea at bounding box center [541, 259] width 96 height 12
click at [42, 63] on p "[EMAIL_ADDRESS][DOMAIN_NAME]" at bounding box center [46, 64] width 69 height 7
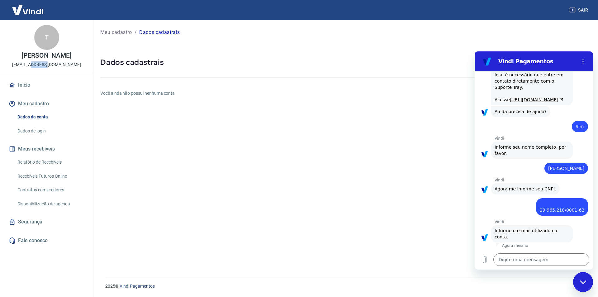
click at [42, 63] on p "[EMAIL_ADDRESS][DOMAIN_NAME]" at bounding box center [46, 64] width 69 height 7
copy div "T [PERSON_NAME]"
click at [509, 258] on textarea at bounding box center [541, 259] width 96 height 12
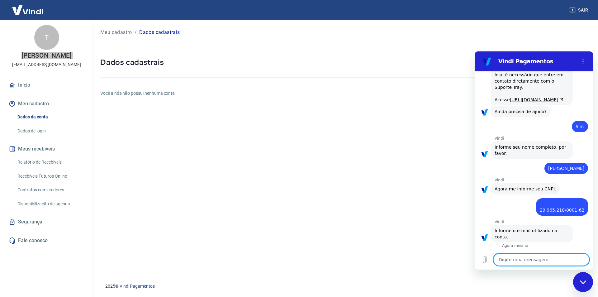
paste textarea "[EMAIL_ADDRESS][DOMAIN_NAME]"
type textarea "[EMAIL_ADDRESS][DOMAIN_NAME]"
type textarea "x"
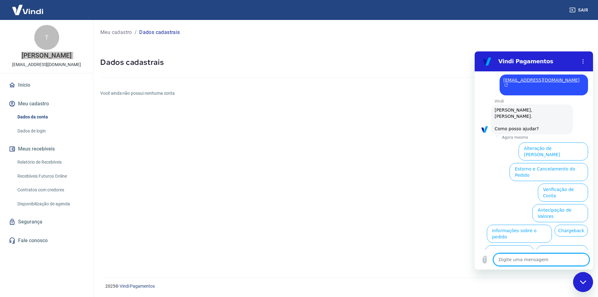
scroll to position [483, 0]
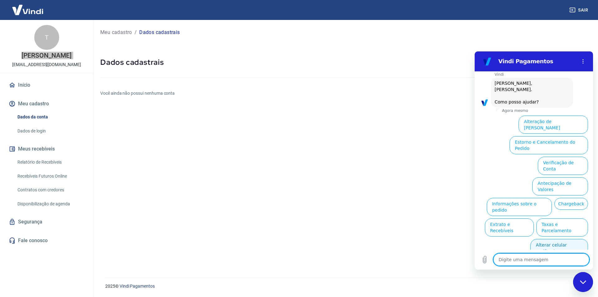
click at [551, 239] on button "Alterar celular verificado" at bounding box center [559, 248] width 58 height 18
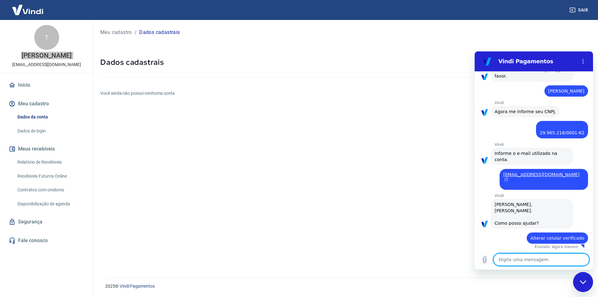
scroll to position [369, 0]
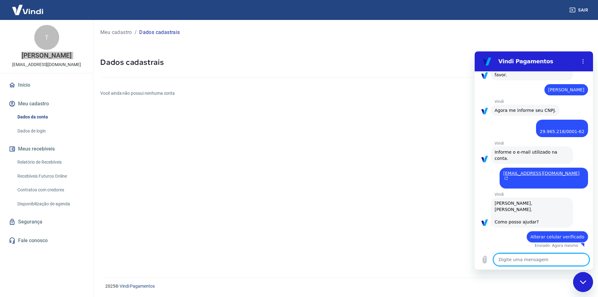
type textarea "x"
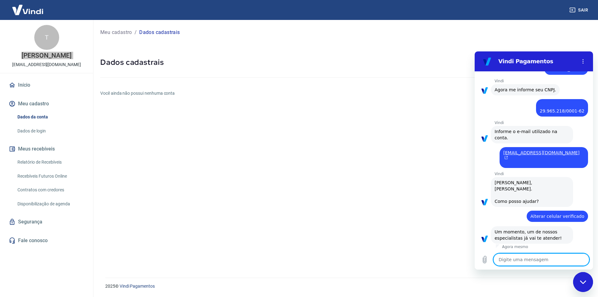
scroll to position [391, 0]
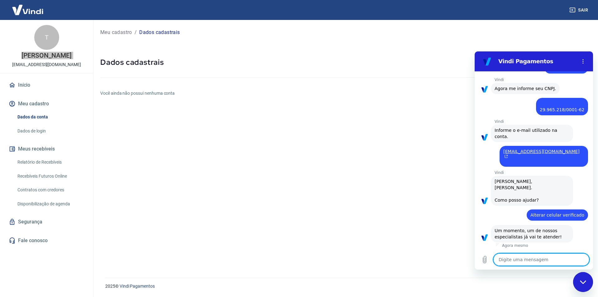
click at [506, 255] on textarea at bounding box center [541, 259] width 96 height 12
type textarea "o"
type textarea "x"
type textarea "ok"
type textarea "x"
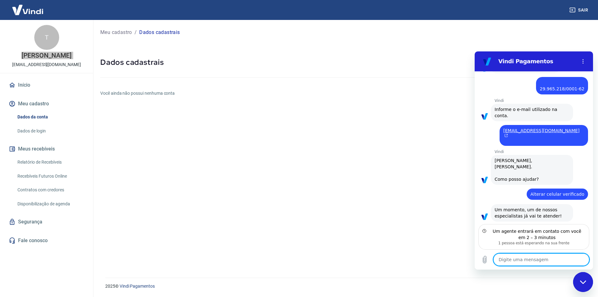
scroll to position [434, 0]
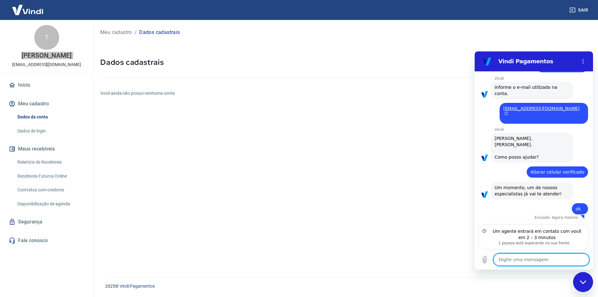
click at [531, 260] on textarea at bounding box center [541, 259] width 96 height 12
type textarea "x"
click at [509, 263] on textarea at bounding box center [541, 259] width 96 height 12
type textarea "B"
type textarea "x"
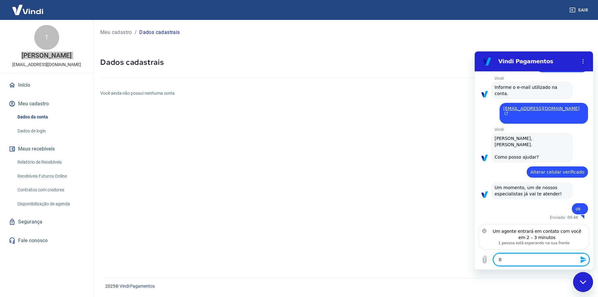
type textarea "Bo"
type textarea "x"
type textarea "Bom"
type textarea "x"
type textarea "Bom"
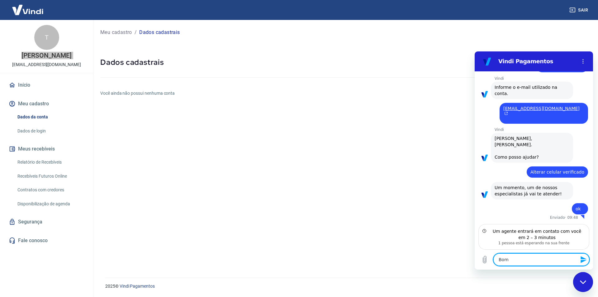
type textarea "x"
type textarea "Bom d"
type textarea "x"
type textarea "Bom di"
type textarea "x"
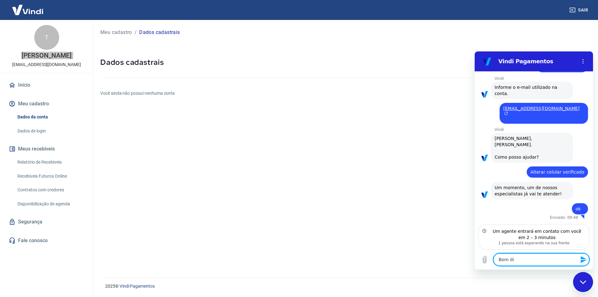
type textarea "Bom dia"
type textarea "x"
type textarea "Bom dia"
type textarea "x"
type textarea "Bom dia"
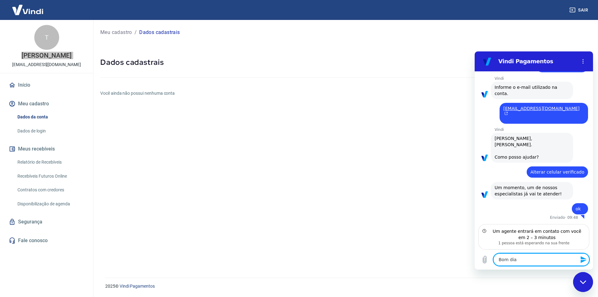
type textarea "x"
type textarea "Bom dia."
type textarea "x"
type textarea "Bom dia."
type textarea "x"
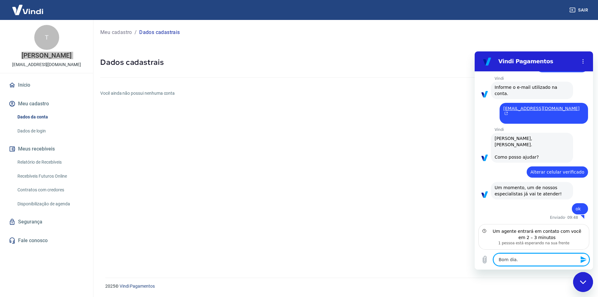
type textarea "Bom dia. E"
type textarea "x"
type textarea "Bom dia. Eu"
type textarea "x"
type textarea "Bom dia. Eu"
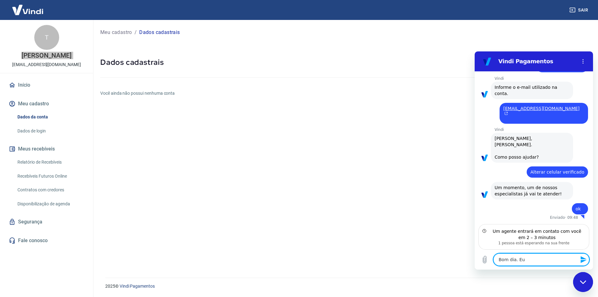
type textarea "x"
type textarea "Bom dia. Eu p"
type textarea "x"
type textarea "Bom dia. Eu pr"
type textarea "x"
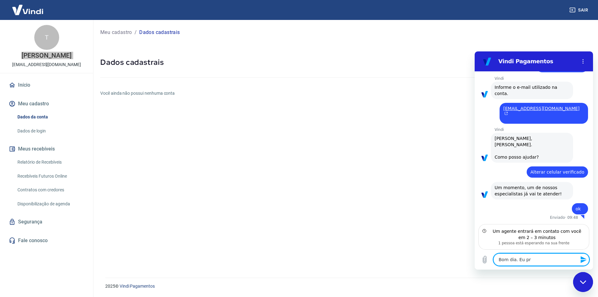
type textarea "Bom dia. Eu pre"
type textarea "x"
type textarea "Bom dia. Eu prec"
type textarea "x"
type textarea "Bom dia. Eu preci"
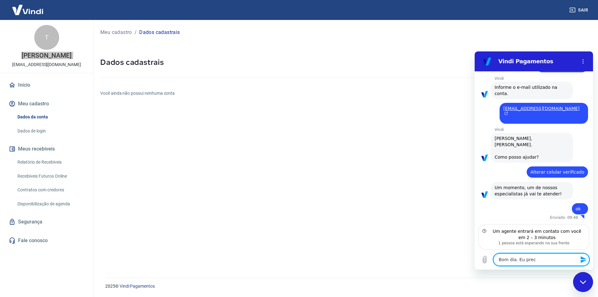
type textarea "x"
type textarea "Bom dia. Eu precis"
type textarea "x"
type textarea "Bom dia. Eu preciso"
type textarea "x"
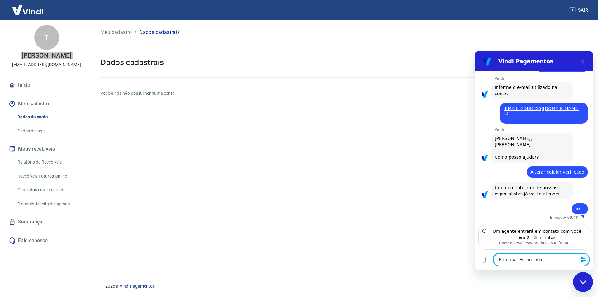
type textarea "Bom dia. Eu preciso"
type textarea "x"
type textarea "Bom dia. Eu preciso d"
type textarea "x"
type textarea "Bom dia. Eu preciso de"
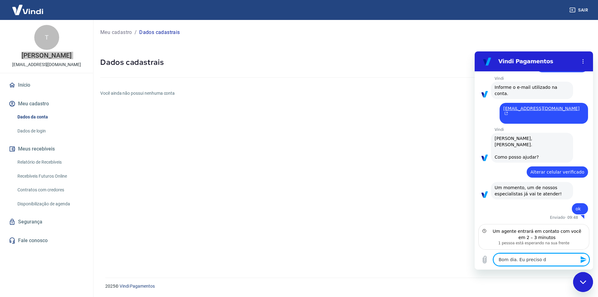
type textarea "x"
type textarea "Bom dia. Eu preciso de"
type textarea "x"
type textarea "Bom dia. Eu preciso de a"
type textarea "x"
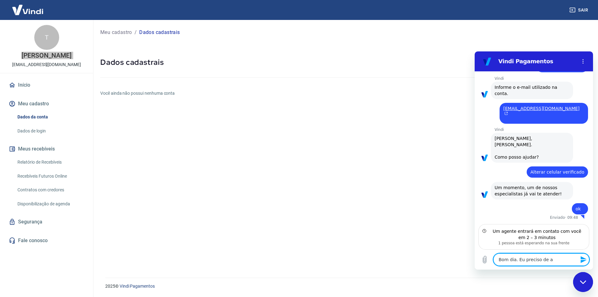
type textarea "Bom dia. Eu preciso de aj"
type textarea "x"
type textarea "Bom dia. Eu preciso de aju"
type textarea "x"
type textarea "Bom dia. Eu preciso de ajud"
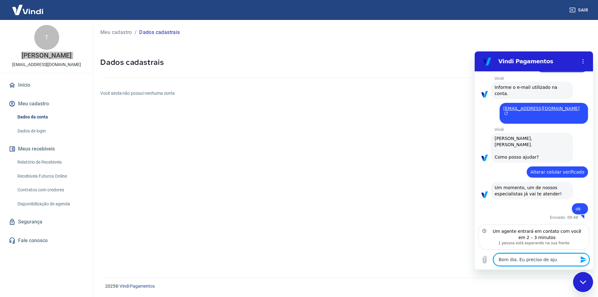
type textarea "x"
type textarea "Bom dia. Eu preciso de ajuda"
type textarea "x"
type textarea "Bom dia. Eu preciso de ajuda"
type textarea "x"
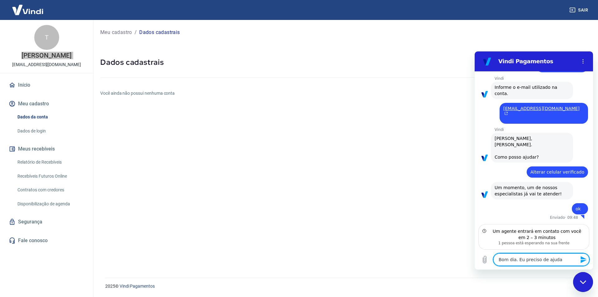
type textarea "Bom dia. Eu preciso de ajuda p"
type textarea "x"
type textarea "Bom dia. Eu preciso de ajuda po"
type textarea "x"
type textarea "Bom dia. Eu preciso de ajuda poi"
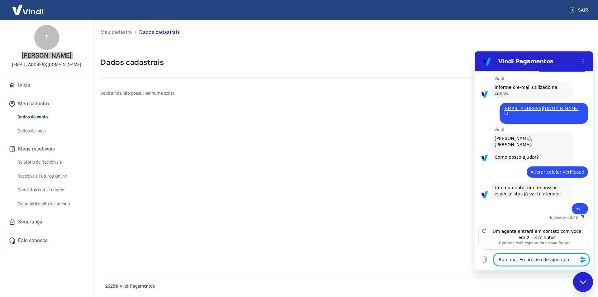
type textarea "x"
type textarea "Bom dia. Eu preciso de ajuda pois"
type textarea "x"
type textarea "Bom dia. Eu preciso de ajuda pois"
type textarea "x"
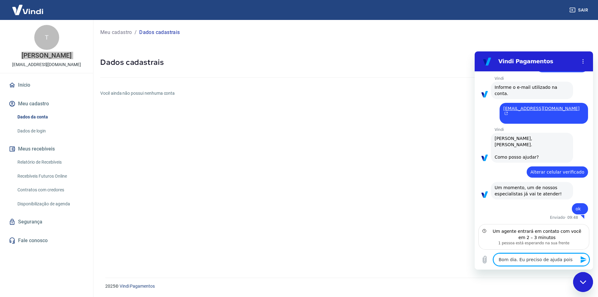
type textarea "Bom dia. Eu preciso de ajuda pois a"
type textarea "x"
type textarea "Bom dia. Eu preciso de ajuda pois ac"
type textarea "x"
type textarea "Bom dia. Eu preciso de ajuda pois aca"
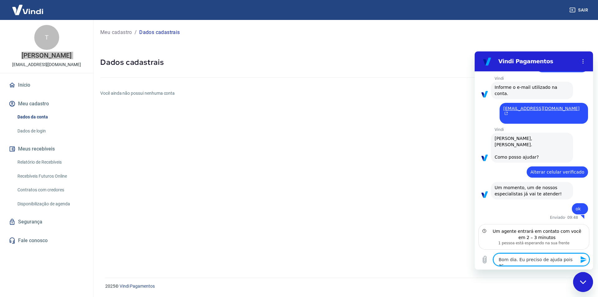
type textarea "x"
type textarea "Bom dia. Eu preciso de ajuda pois acab"
type textarea "x"
type textarea "Bom dia. Eu preciso de ajuda pois acabe"
type textarea "x"
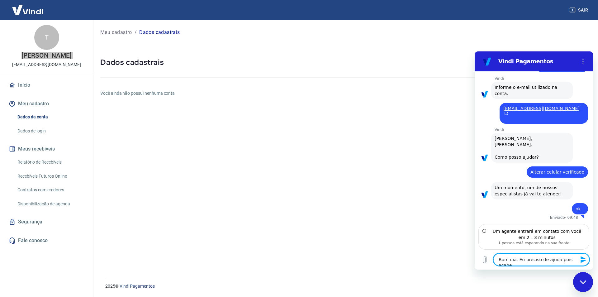
type textarea "Bom dia. Eu preciso de ajuda pois acabei"
type textarea "x"
type textarea "Bom dia. Eu preciso de ajuda pois acabei"
type textarea "x"
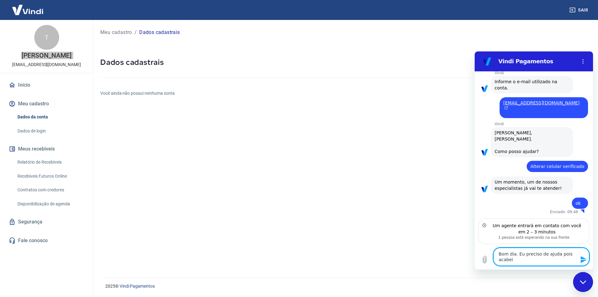
type textarea "Bom dia. Eu preciso de ajuda pois acabei d"
type textarea "x"
type textarea "Bom dia. Eu preciso de ajuda pois acabei de"
type textarea "x"
type textarea "Bom dia. Eu preciso de ajuda pois acabei de"
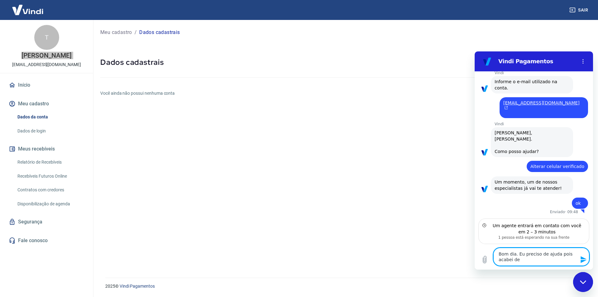
type textarea "x"
type textarea "Bom dia. Eu preciso de ajuda pois acabei de"
type textarea "x"
type textarea "Bom dia. Eu preciso de ajuda pois acabei d"
type textarea "x"
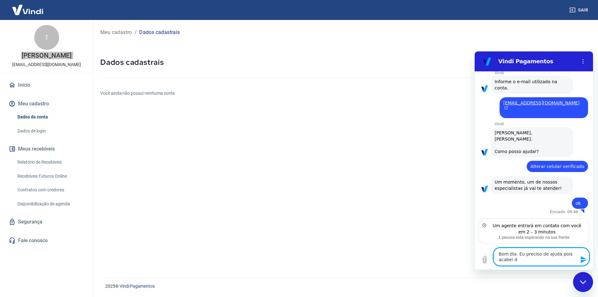
type textarea "Bom dia. Eu preciso de ajuda pois acabei"
type textarea "x"
type textarea "Bom dia. Eu preciso de ajuda pois acabei"
type textarea "x"
type textarea "Bom dia. Eu preciso de ajuda pois acabe"
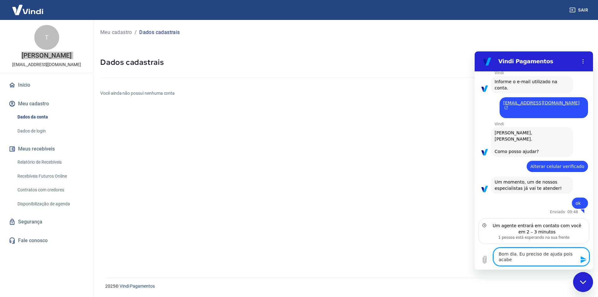
type textarea "x"
type textarea "Bom dia. Eu preciso de ajuda pois acab"
type textarea "x"
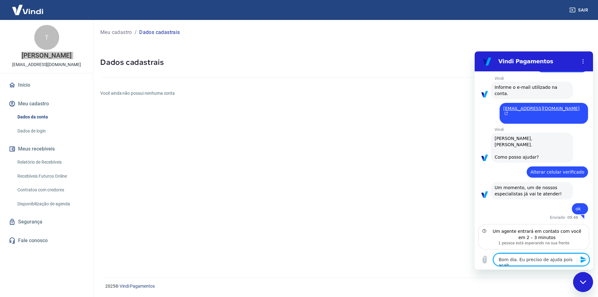
type textarea "Bom dia. Eu preciso de ajuda pois aca"
type textarea "x"
type textarea "Bom dia. Eu preciso de ajuda pois ac"
type textarea "x"
type textarea "Bom dia. Eu preciso de ajuda pois a"
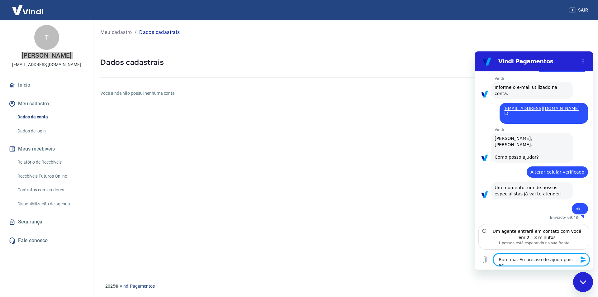
type textarea "x"
type textarea "Bom dia. Eu preciso de ajuda pois"
type textarea "x"
type textarea "Bom dia. Eu preciso de ajuda pois n"
type textarea "x"
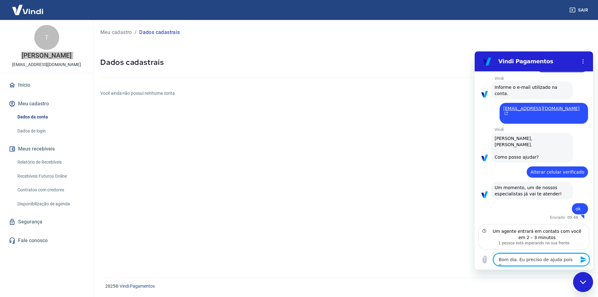
type textarea "Bom dia. Eu preciso de ajuda pois nç"
type textarea "x"
type textarea "Bom dia. Eu preciso de ajuda pois n"
type textarea "x"
type textarea "Bom dia. Eu preciso de ajuda pois nã"
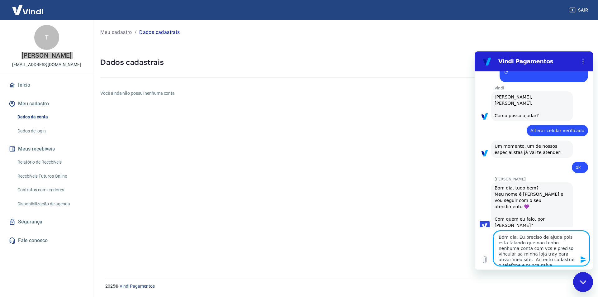
scroll to position [474, 0]
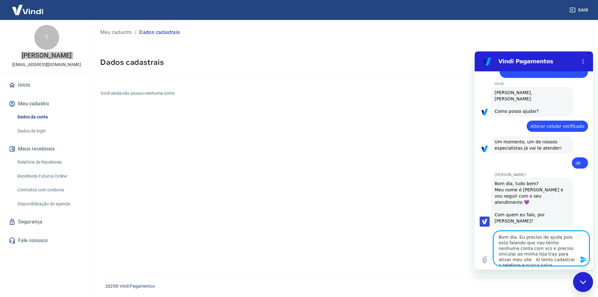
click at [500, 237] on textarea "Bom dia. Eu preciso de ajuda pois esta falando que nao tenho nenhuma conta com …" at bounding box center [541, 248] width 96 height 35
click at [516, 236] on textarea "Bom dia. Eu preciso de ajuda pois esta falando que nao tenho nenhuma conta com …" at bounding box center [541, 248] width 96 height 35
drag, startPoint x: 532, startPoint y: 236, endPoint x: 550, endPoint y: 265, distance: 34.1
click at [550, 265] on textarea "[PERSON_NAME] dia, [PERSON_NAME] Eu preciso de ajuda pois esta falando que nao …" at bounding box center [541, 248] width 96 height 35
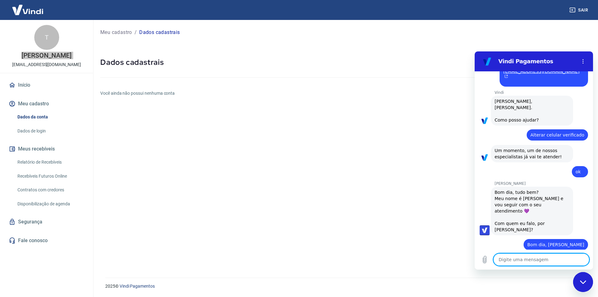
scroll to position [466, 0]
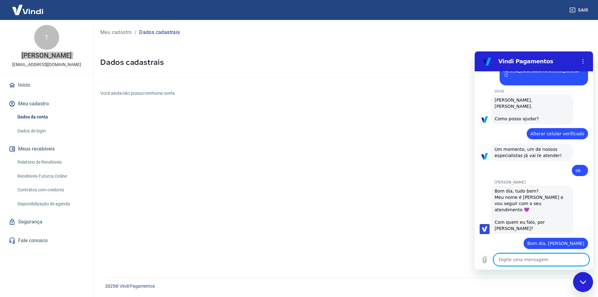
click at [533, 262] on textarea at bounding box center [541, 259] width 96 height 12
click at [533, 261] on textarea at bounding box center [541, 259] width 96 height 12
paste textarea "Eu preciso de ajuda pois esta falando que nao tenho nenhuma conta com vcs e pre…"
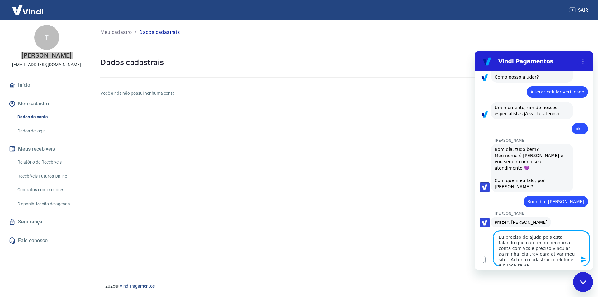
scroll to position [509, 0]
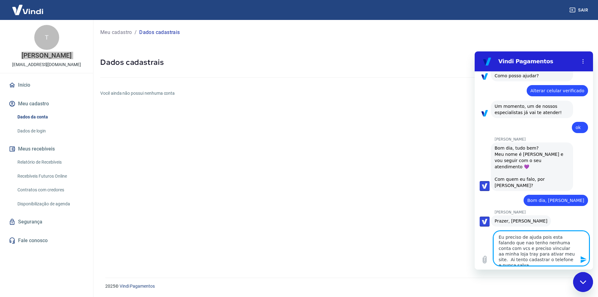
click at [499, 236] on textarea "Eu preciso de ajuda pois esta falando que nao tenho nenhuma conta com vcs e pre…" at bounding box center [541, 248] width 96 height 35
drag, startPoint x: 565, startPoint y: 238, endPoint x: 569, endPoint y: 263, distance: 25.2
click at [569, 263] on textarea "Prazer é meu. Eu preciso de ajuda pois esta falando que nao tenho nenhuma conta…" at bounding box center [541, 248] width 96 height 35
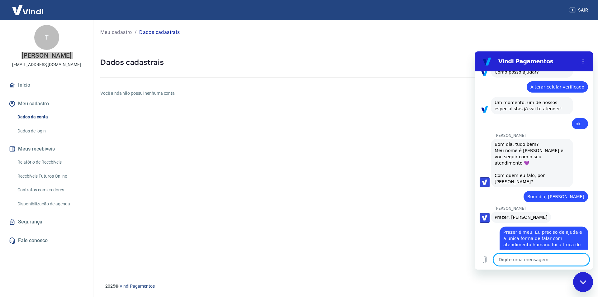
scroll to position [514, 0]
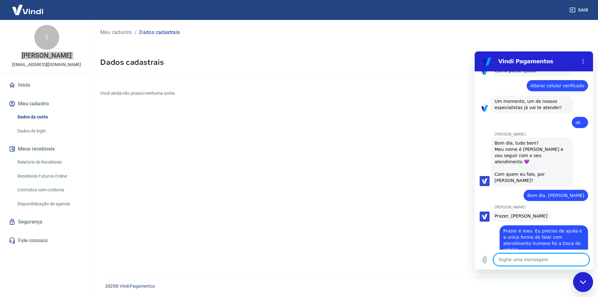
paste textarea "pois esta falando que nao tenho nenhuma conta com vcs e preciso vincular aa min…"
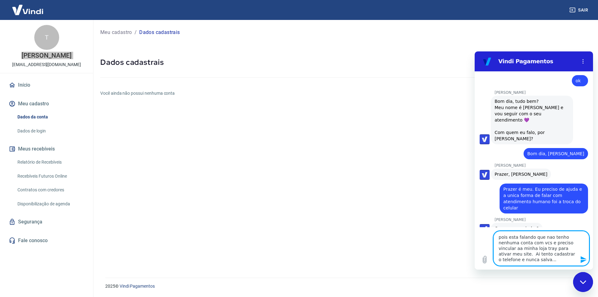
scroll to position [557, 0]
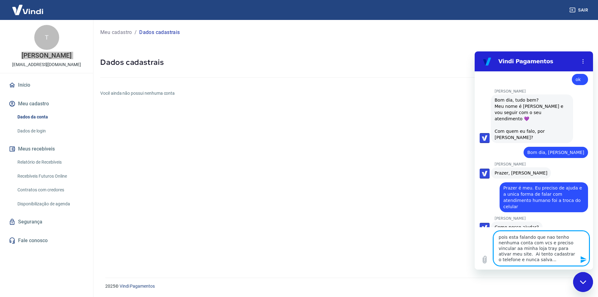
drag, startPoint x: 506, startPoint y: 237, endPoint x: 498, endPoint y: 237, distance: 8.1
click at [498, 237] on textarea "pois esta falando que nao tenho nenhuma conta com vcs e preciso vincular aa min…" at bounding box center [541, 248] width 96 height 35
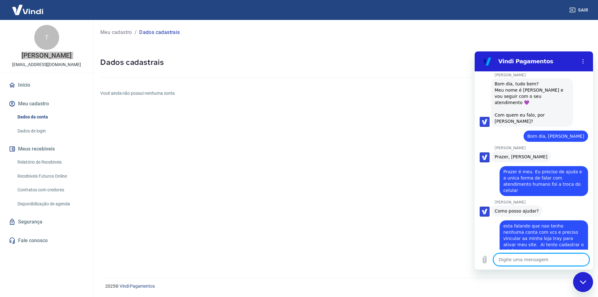
scroll to position [575, 0]
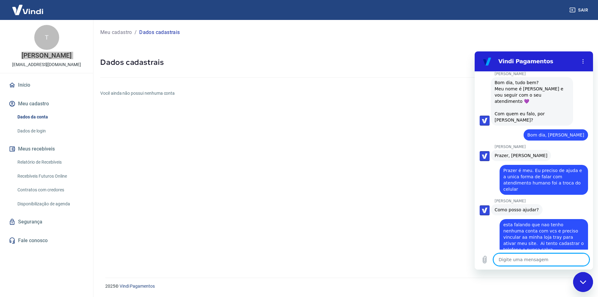
click at [520, 255] on textarea at bounding box center [541, 259] width 96 height 12
click at [520, 256] on textarea at bounding box center [541, 259] width 96 height 12
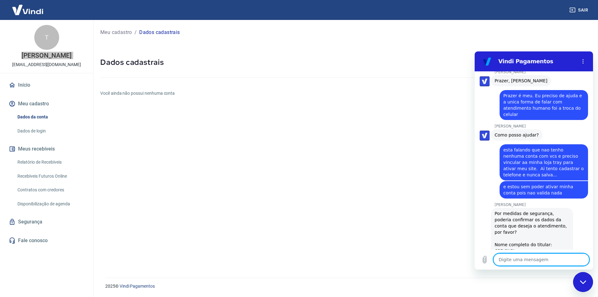
scroll to position [651, 0]
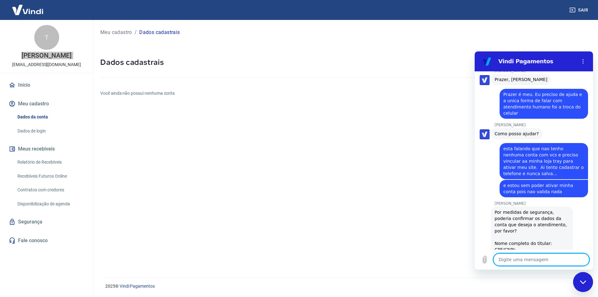
click at [522, 255] on textarea at bounding box center [541, 259] width 96 height 12
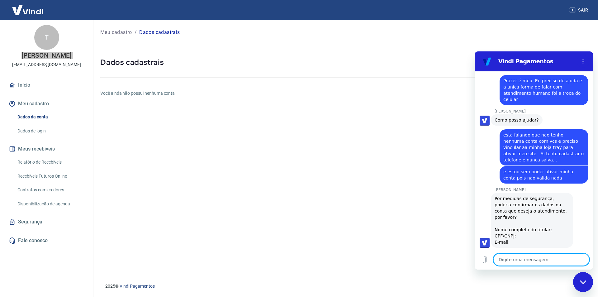
scroll to position [666, 0]
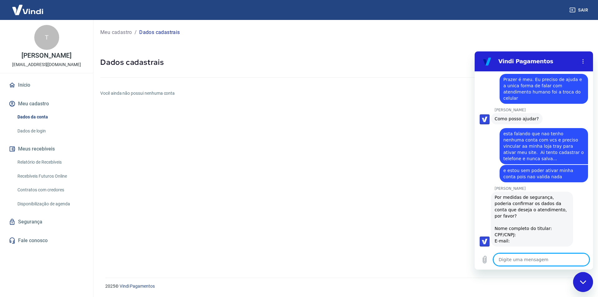
click at [43, 57] on p "[PERSON_NAME]" at bounding box center [46, 55] width 50 height 7
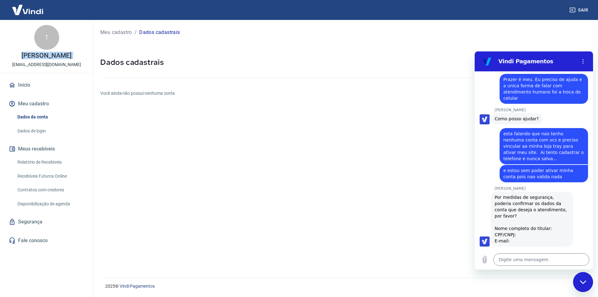
click at [43, 57] on p "[PERSON_NAME]" at bounding box center [46, 55] width 50 height 7
copy p "[PERSON_NAME]"
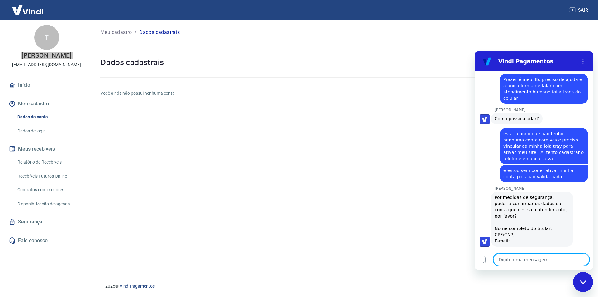
click at [510, 259] on textarea at bounding box center [541, 259] width 96 height 12
paste textarea "[PERSON_NAME]"
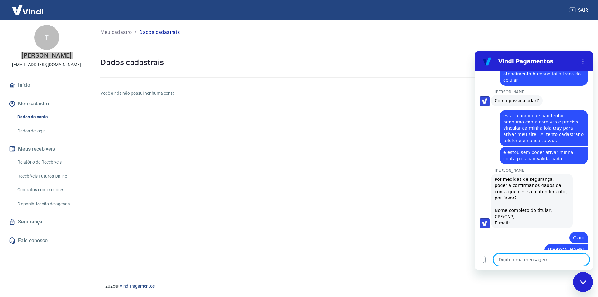
scroll to position [0, 0]
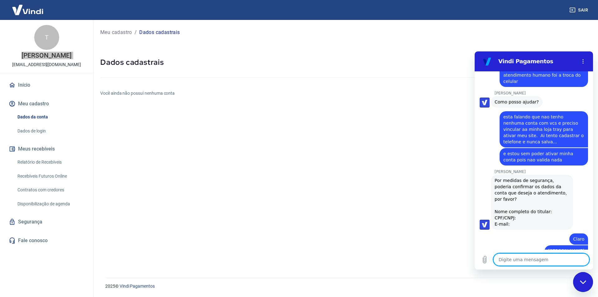
click at [506, 261] on textarea at bounding box center [541, 259] width 96 height 12
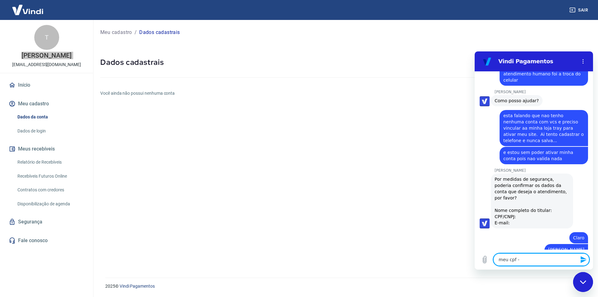
paste textarea "038.121.056-16"
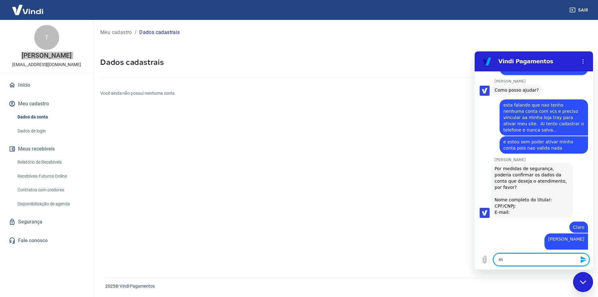
scroll to position [696, 0]
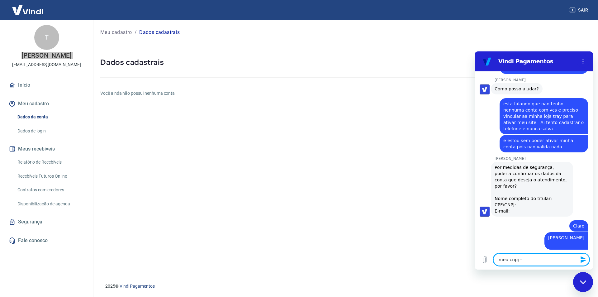
paste textarea "29.965.218/0001-62"
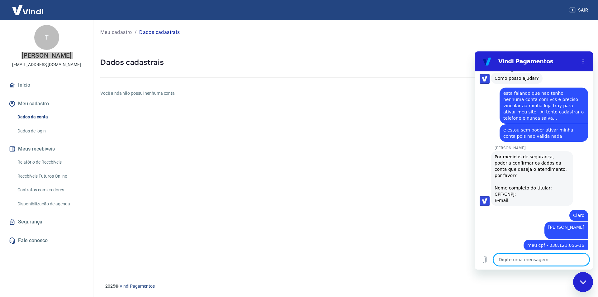
scroll to position [707, 0]
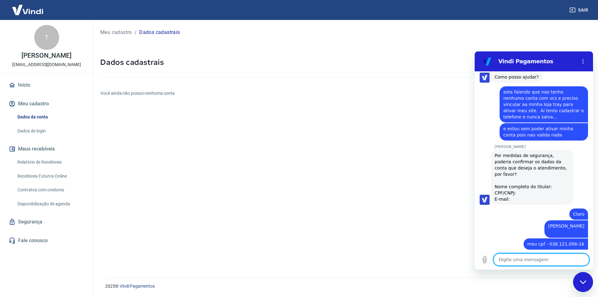
click at [59, 63] on p "[EMAIL_ADDRESS][DOMAIN_NAME]" at bounding box center [46, 64] width 69 height 7
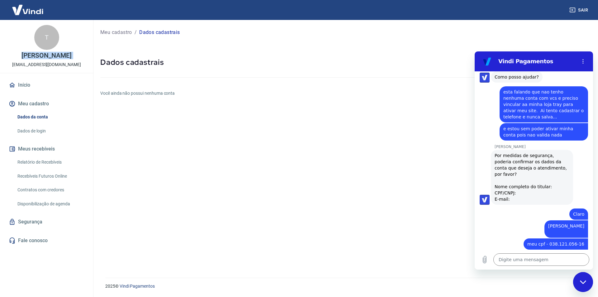
click at [59, 63] on p "[EMAIL_ADDRESS][DOMAIN_NAME]" at bounding box center [46, 64] width 69 height 7
copy div "T [PERSON_NAME]"
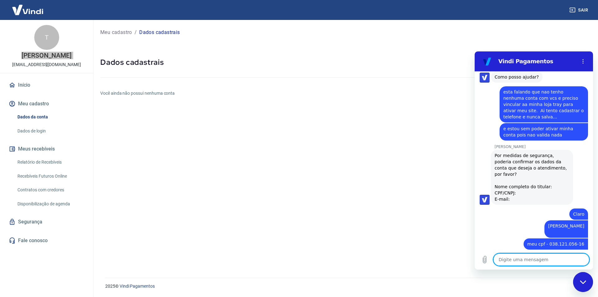
click at [510, 260] on textarea at bounding box center [541, 259] width 96 height 12
paste textarea "[EMAIL_ADDRESS][DOMAIN_NAME]"
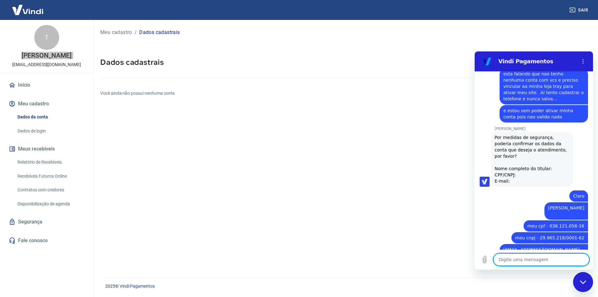
scroll to position [752, 0]
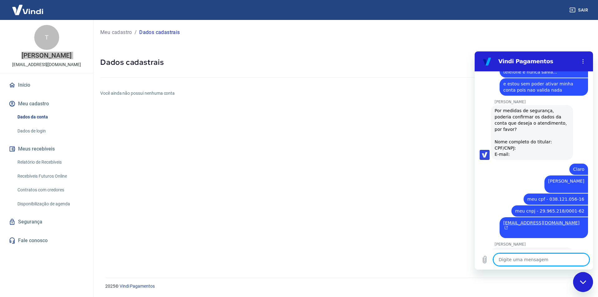
click at [522, 261] on textarea at bounding box center [541, 259] width 96 height 12
click at [517, 263] on textarea at bounding box center [541, 259] width 96 height 12
paste textarea "1416173"
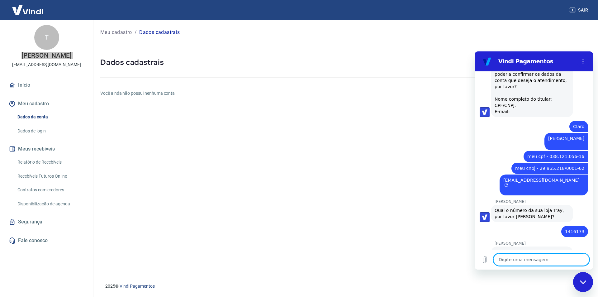
scroll to position [806, 0]
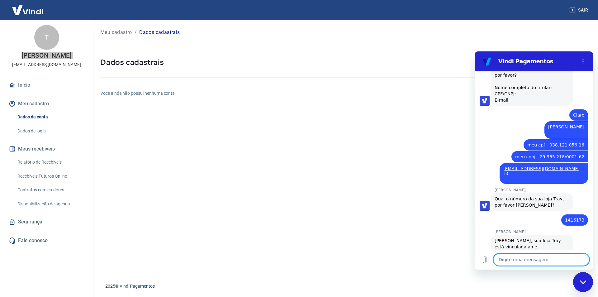
click at [525, 262] on textarea at bounding box center [541, 259] width 96 height 12
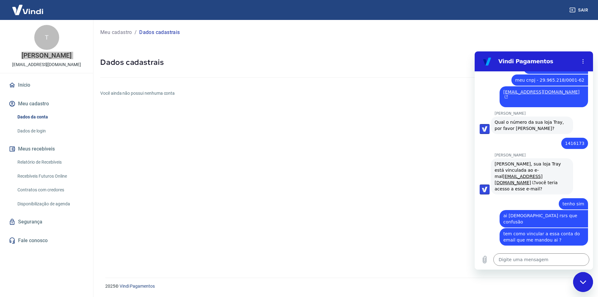
scroll to position [884, 0]
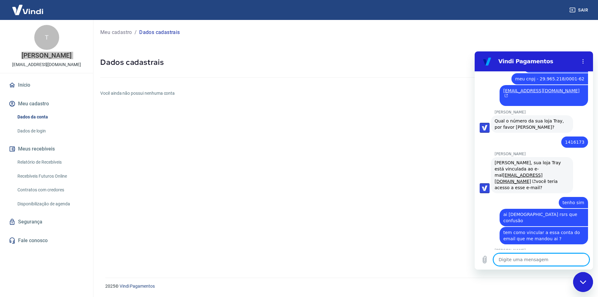
click at [528, 254] on textarea at bounding box center [541, 259] width 96 height 12
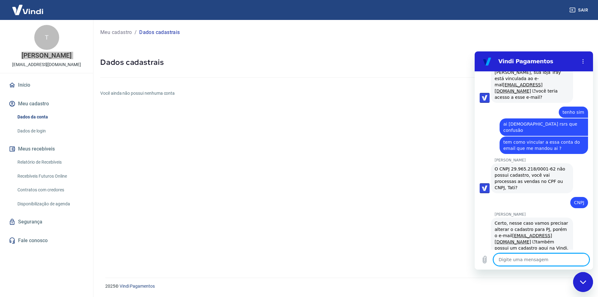
scroll to position [976, 0]
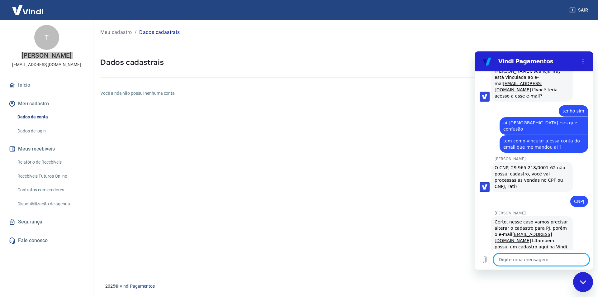
click at [521, 257] on textarea at bounding box center [541, 259] width 96 height 12
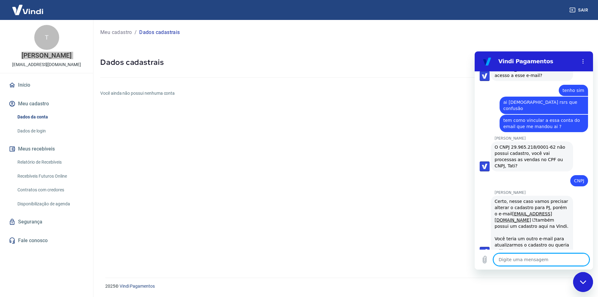
scroll to position [997, 0]
click at [527, 261] on textarea at bounding box center [541, 259] width 96 height 12
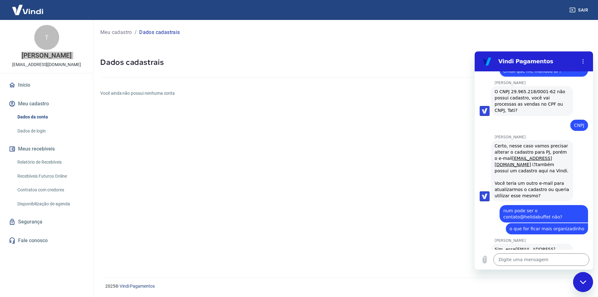
scroll to position [1051, 0]
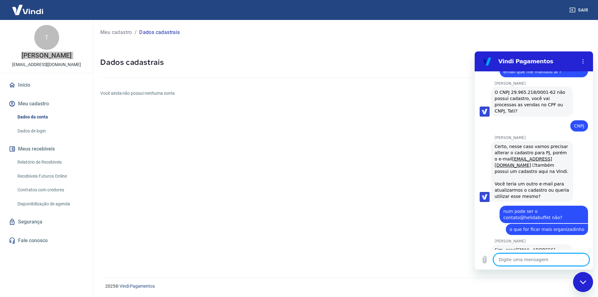
click at [527, 254] on textarea at bounding box center [541, 259] width 96 height 12
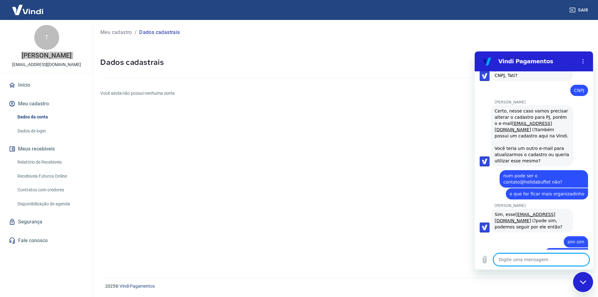
scroll to position [1102, 0]
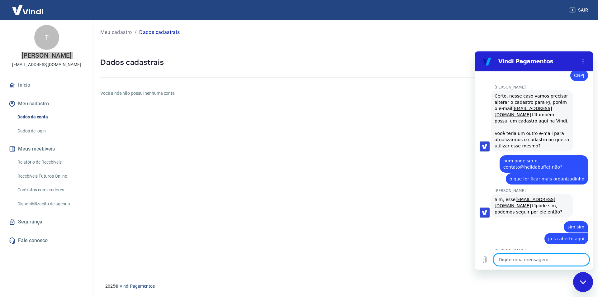
click at [517, 261] on textarea at bounding box center [541, 259] width 96 height 12
click at [529, 258] on textarea at bounding box center [541, 259] width 96 height 12
paste textarea "[EMAIL_ADDRESS][DOMAIN_NAME]"
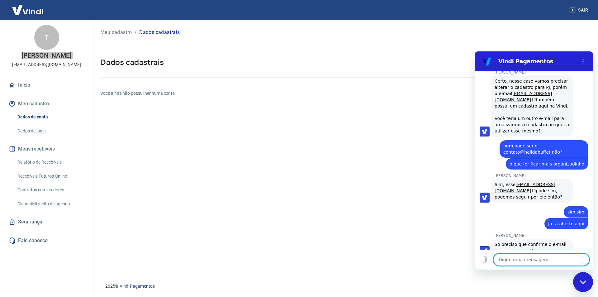
scroll to position [1162, 0]
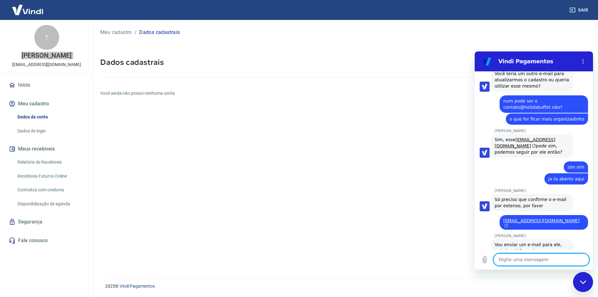
click at [529, 255] on textarea at bounding box center [541, 259] width 96 height 12
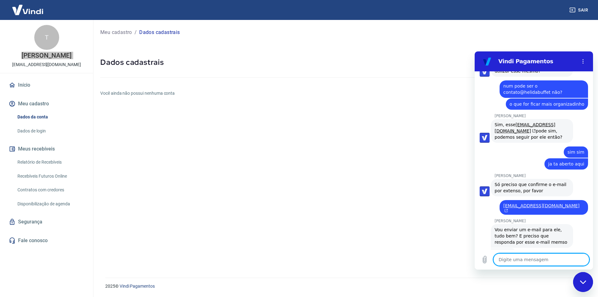
scroll to position [1197, 0]
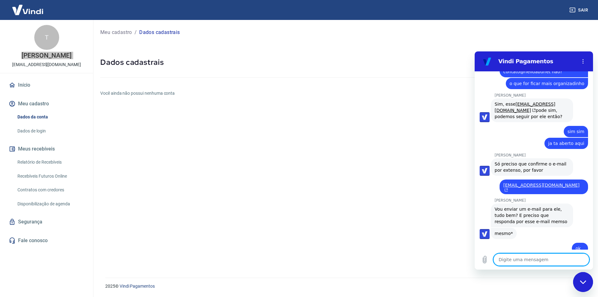
click at [531, 258] on textarea at bounding box center [541, 259] width 96 height 12
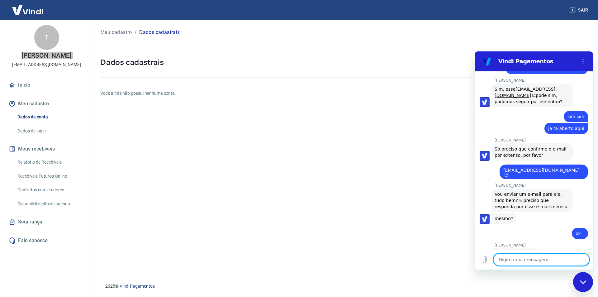
scroll to position [1239, 0]
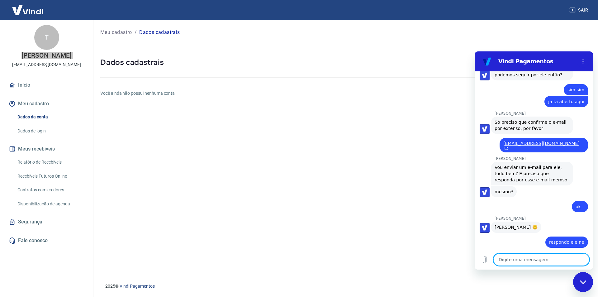
click at [534, 259] on textarea at bounding box center [541, 259] width 96 height 12
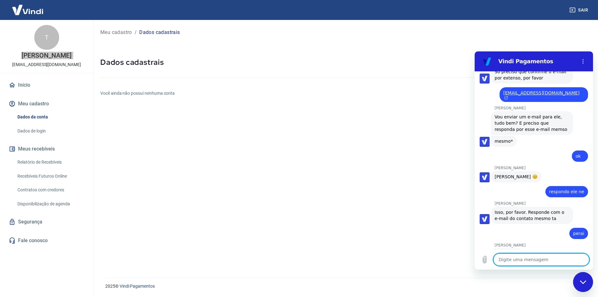
scroll to position [1310, 0]
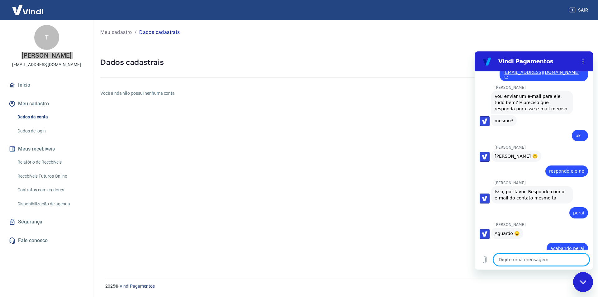
click at [511, 255] on textarea at bounding box center [541, 259] width 96 height 12
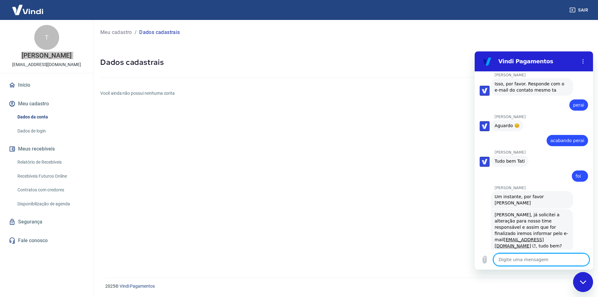
scroll to position [1419, 0]
click at [524, 260] on textarea at bounding box center [541, 259] width 96 height 12
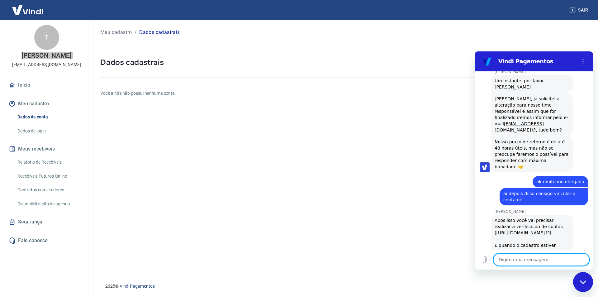
scroll to position [1553, 0]
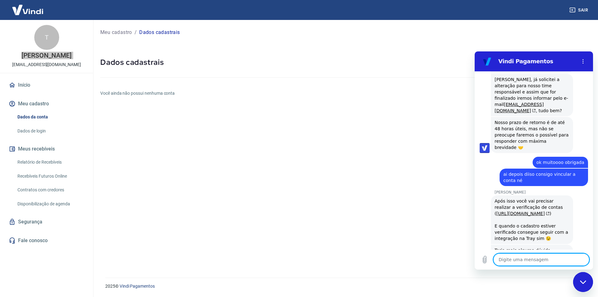
click at [533, 262] on textarea at bounding box center [541, 259] width 96 height 12
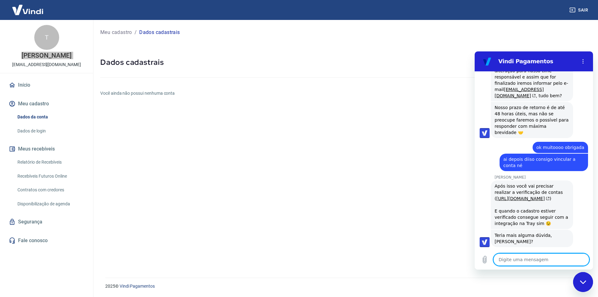
scroll to position [1588, 0]
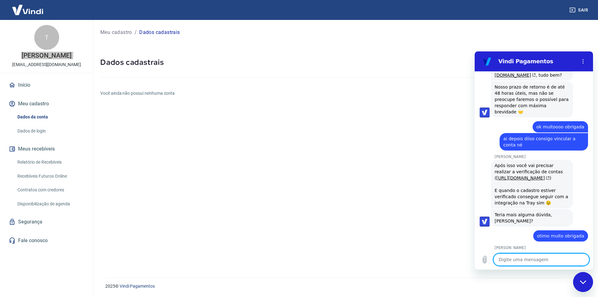
click at [517, 261] on textarea at bounding box center [541, 259] width 96 height 12
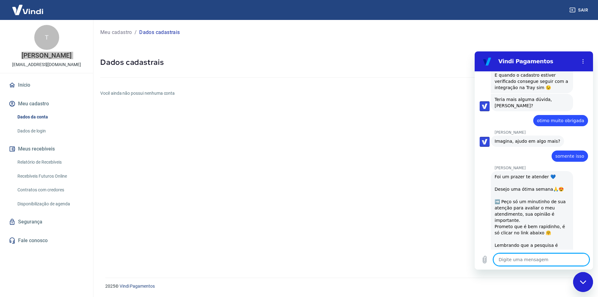
scroll to position [1705, 0]
